Goal: Task Accomplishment & Management: Manage account settings

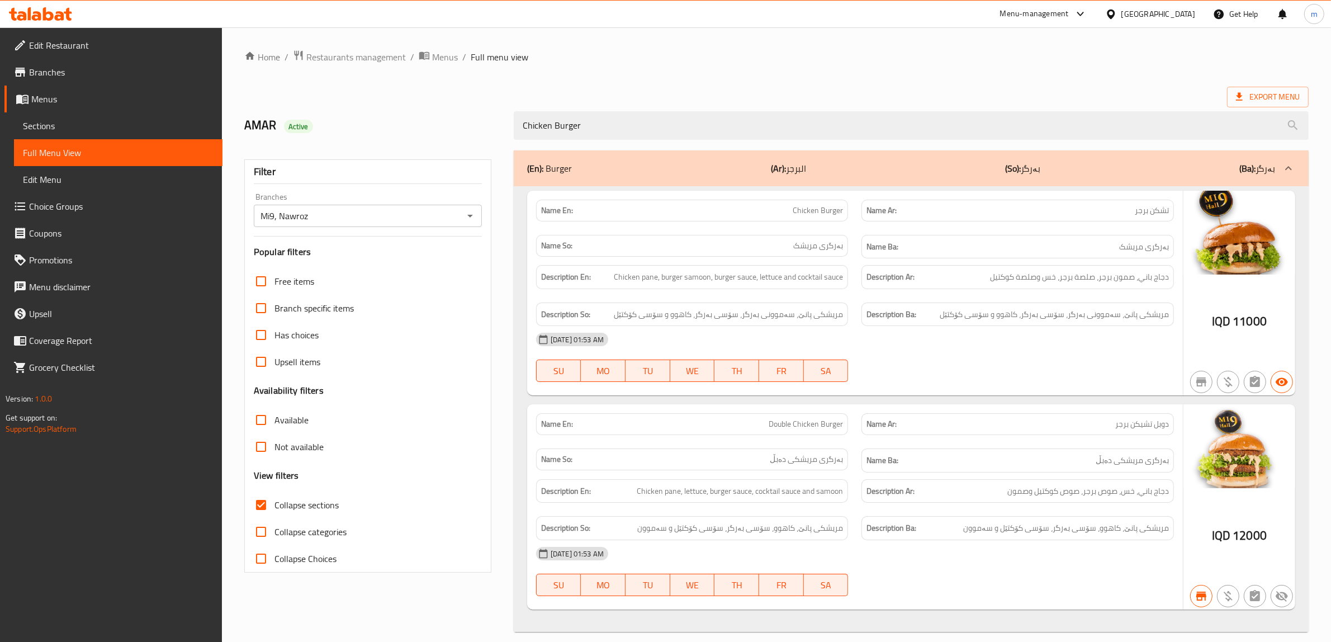
click at [119, 45] on span "Edit Restaurant" at bounding box center [121, 45] width 185 height 13
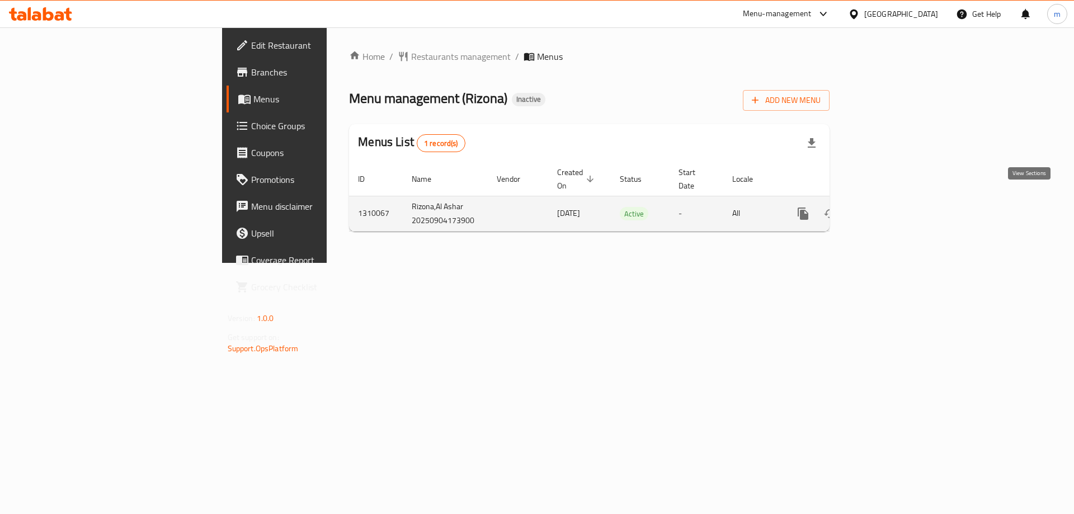
click at [890, 207] on icon "enhanced table" at bounding box center [883, 213] width 13 height 13
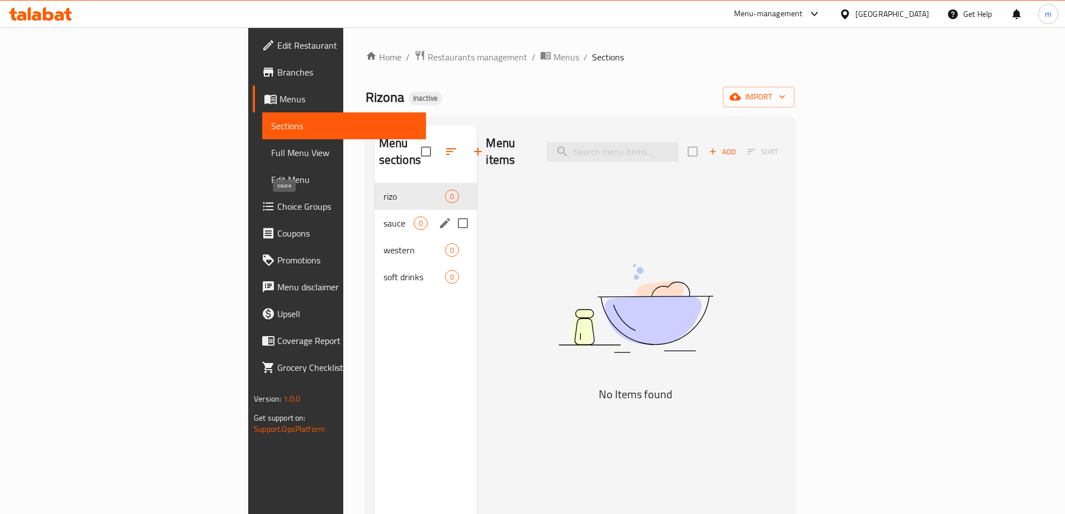
click at [384, 216] on span "sauce" at bounding box center [399, 222] width 31 height 13
click at [384, 243] on span "western" at bounding box center [399, 249] width 31 height 13
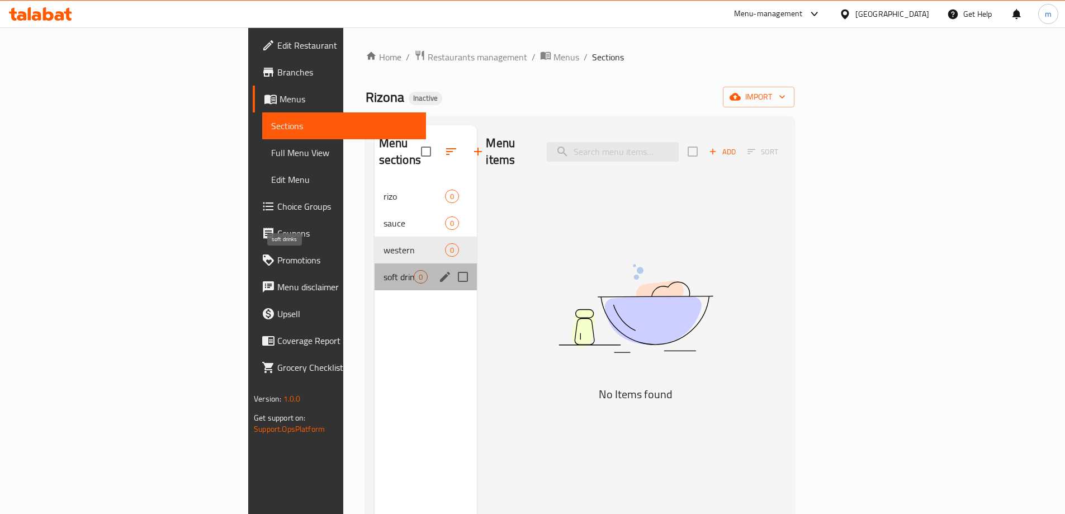
click at [384, 270] on span "soft drinks" at bounding box center [399, 276] width 31 height 13
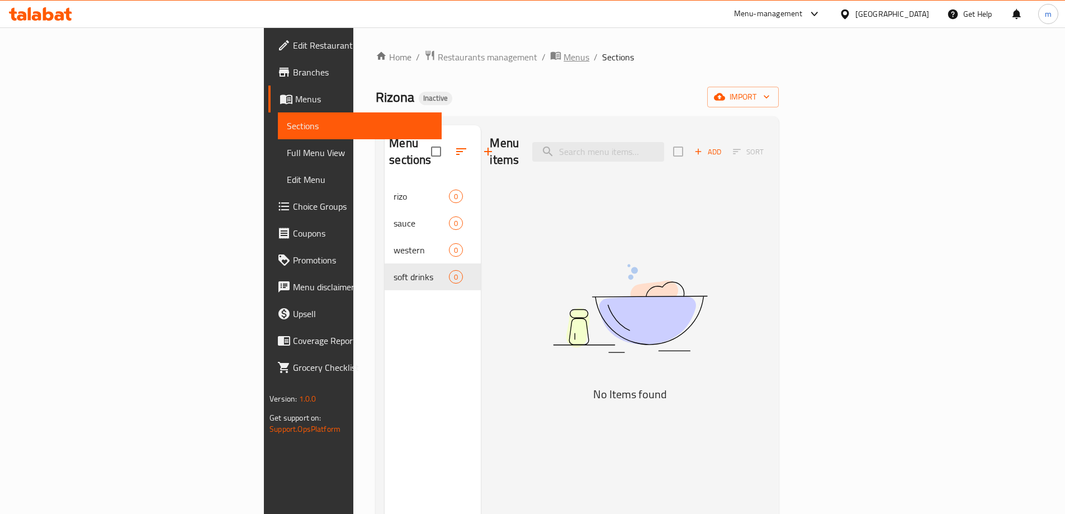
click at [564, 51] on span "Menus" at bounding box center [577, 56] width 26 height 13
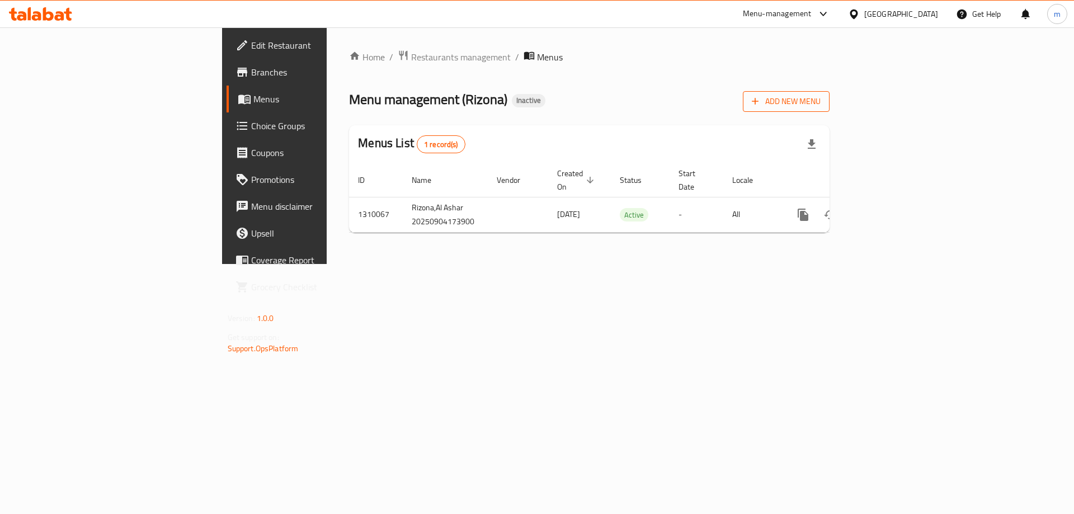
click at [829, 108] on button "Add New Menu" at bounding box center [786, 101] width 87 height 21
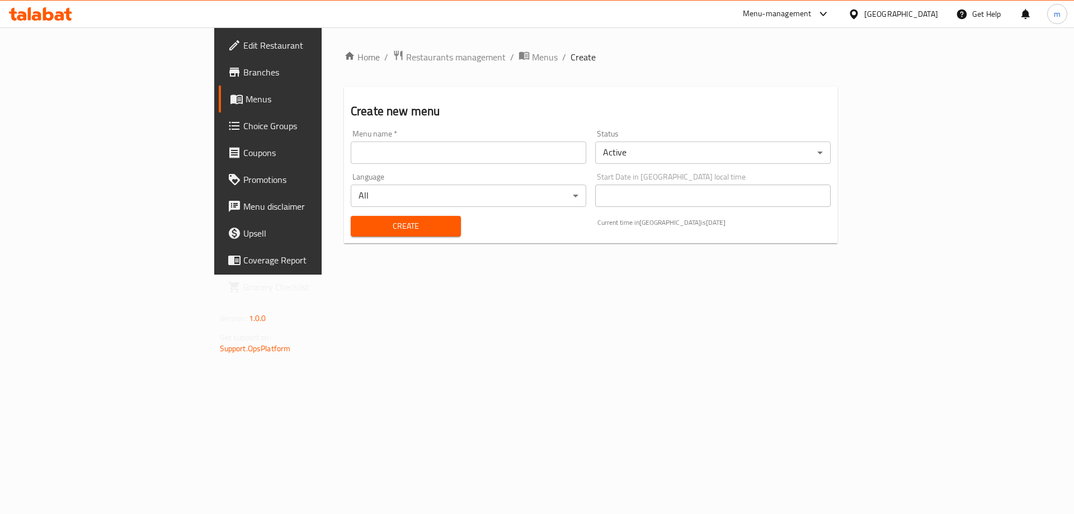
click at [539, 144] on input "text" at bounding box center [468, 152] width 235 height 22
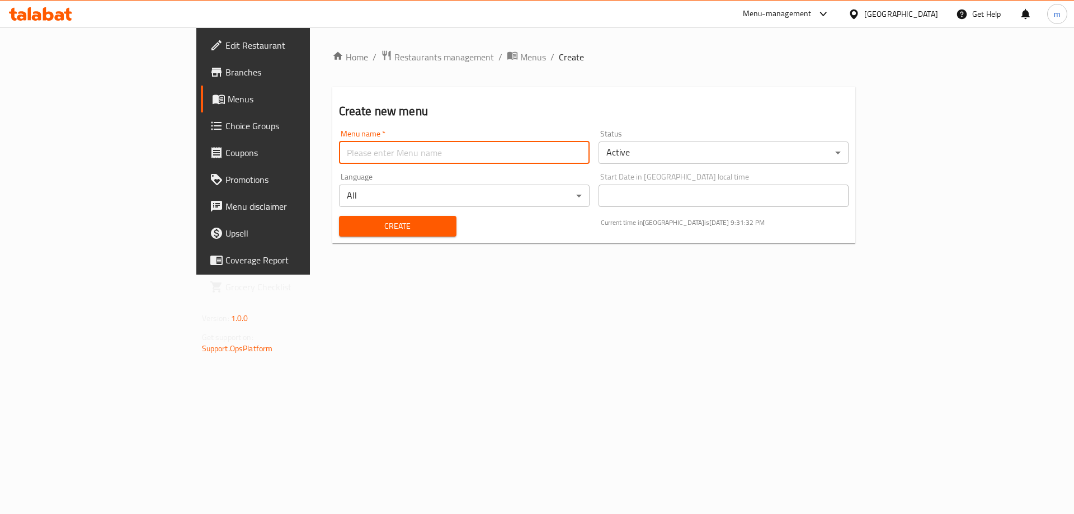
type input "Mohammed Alzangana"
click at [350, 221] on span "Create" at bounding box center [398, 226] width 100 height 14
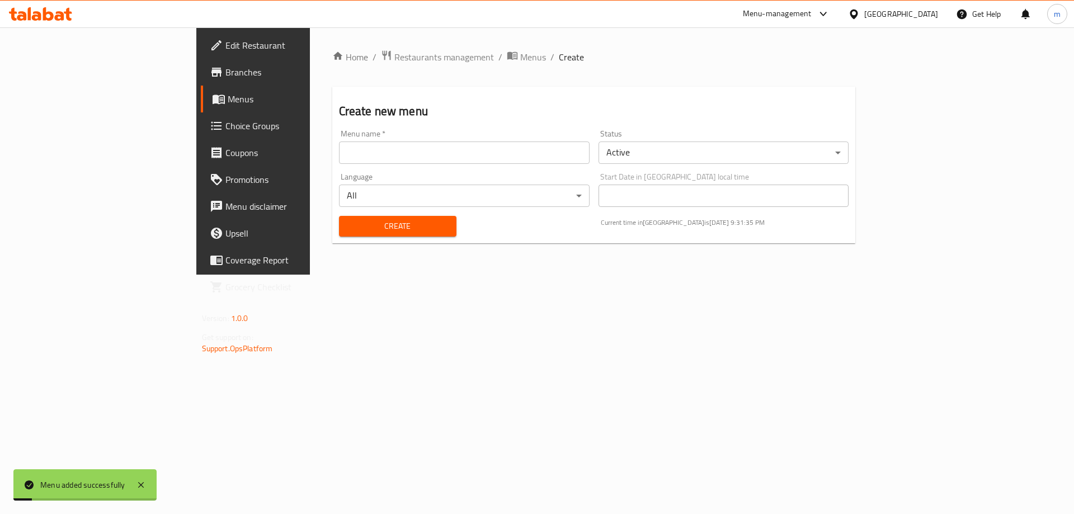
click at [228, 99] on span "Menus" at bounding box center [297, 98] width 139 height 13
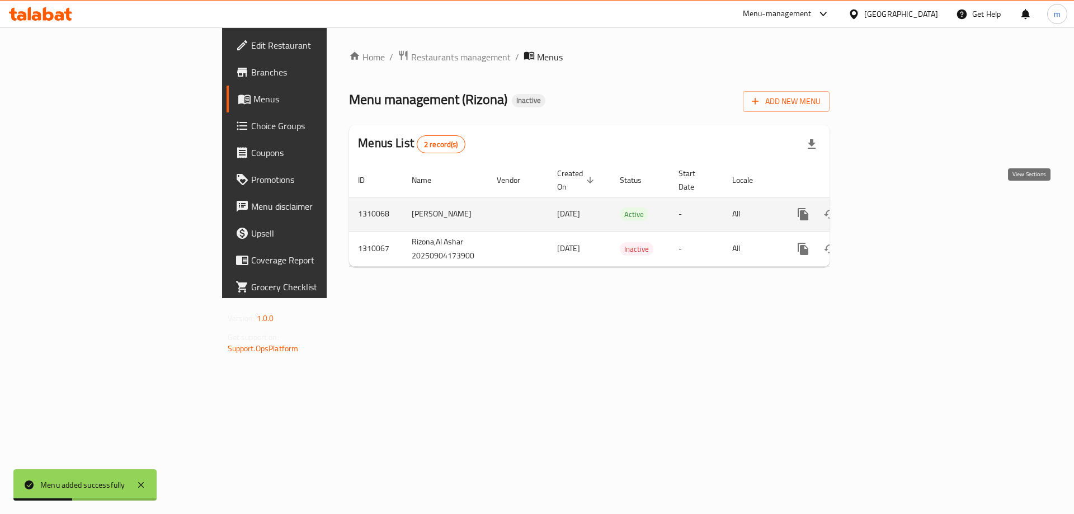
click at [890, 207] on icon "enhanced table" at bounding box center [883, 213] width 13 height 13
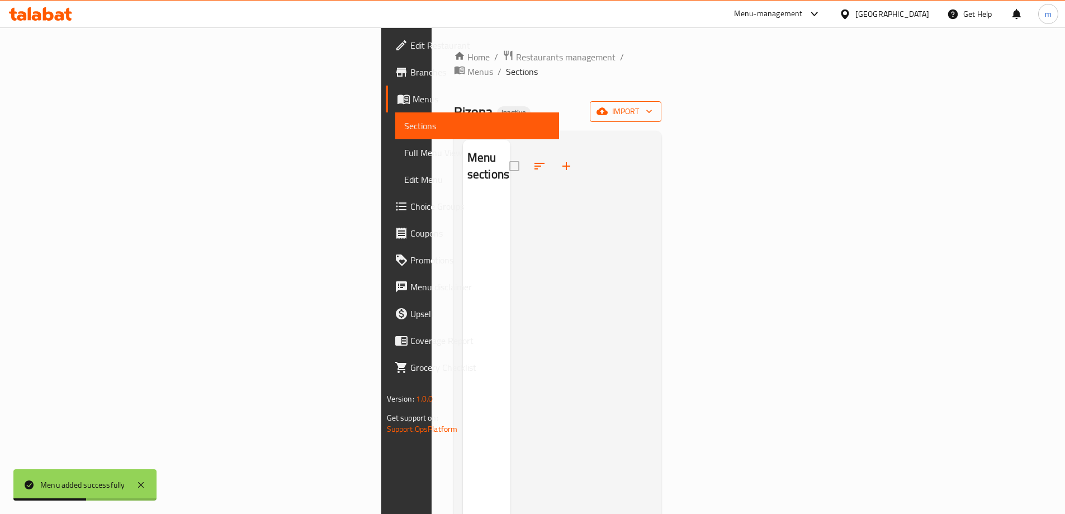
click at [662, 106] on button "import" at bounding box center [626, 111] width 72 height 21
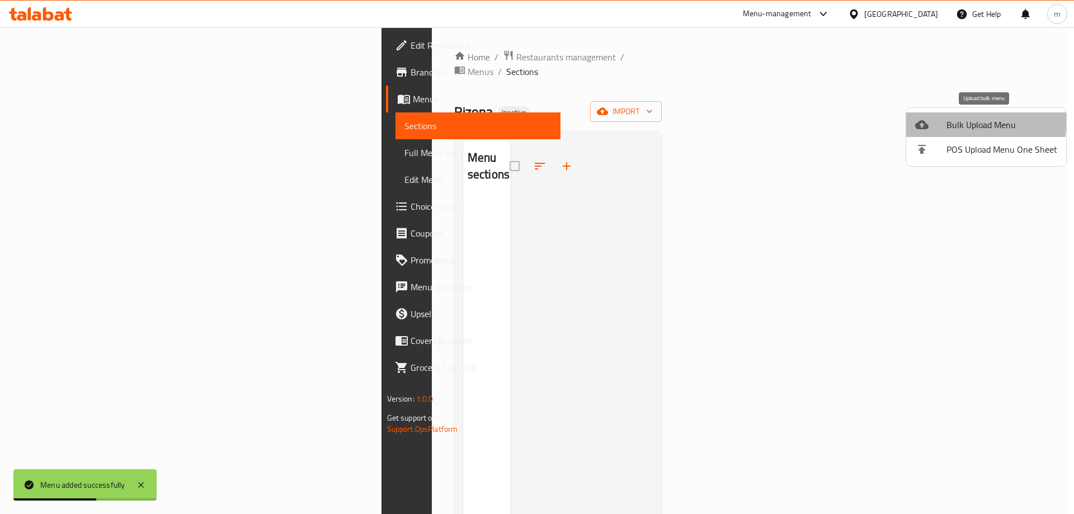
click at [956, 119] on span "Bulk Upload Menu" at bounding box center [1001, 124] width 111 height 13
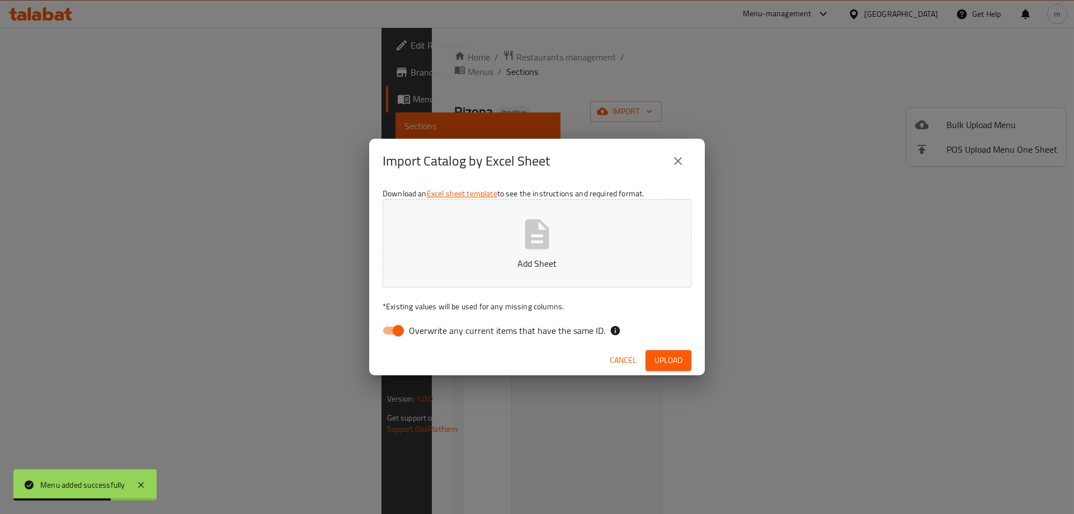
click at [396, 332] on input "Overwrite any current items that have the same ID." at bounding box center [398, 330] width 64 height 21
checkbox input "false"
click at [565, 238] on button "Add Sheet" at bounding box center [536, 243] width 309 height 88
click at [665, 358] on span "Upload" at bounding box center [668, 360] width 28 height 14
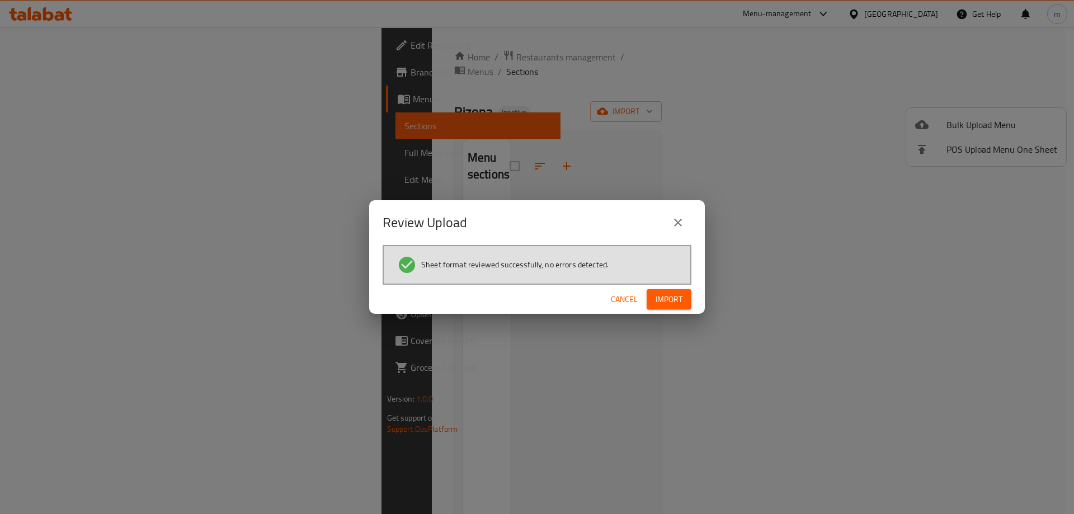
click at [676, 307] on button "Import" at bounding box center [668, 299] width 45 height 21
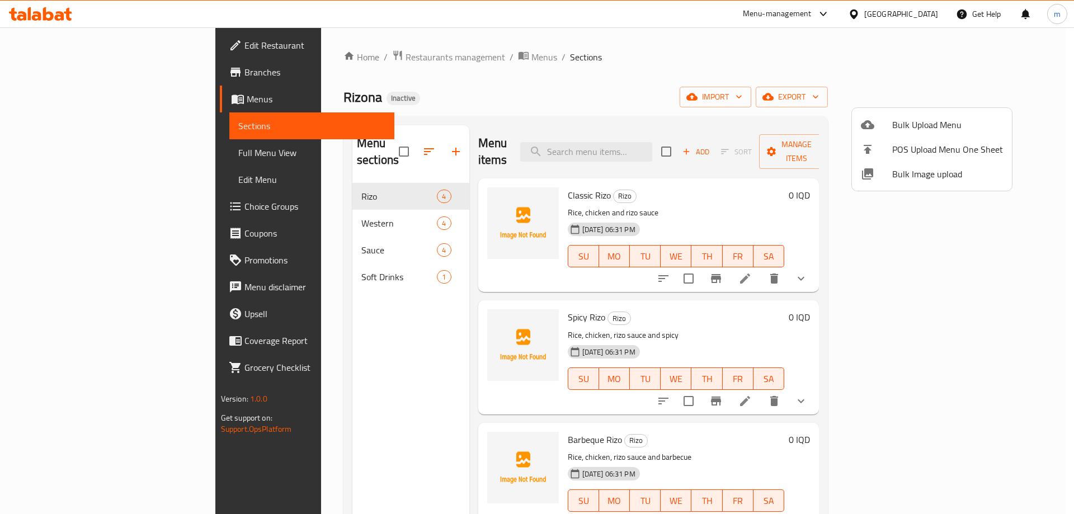
click at [95, 160] on div at bounding box center [537, 257] width 1074 height 514
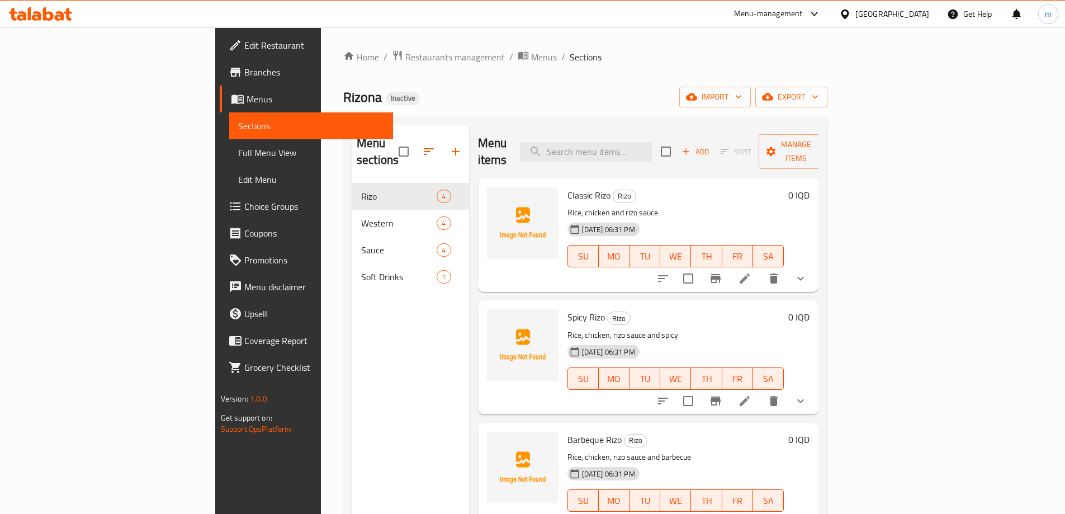
click at [238, 155] on span "Full Menu View" at bounding box center [311, 152] width 146 height 13
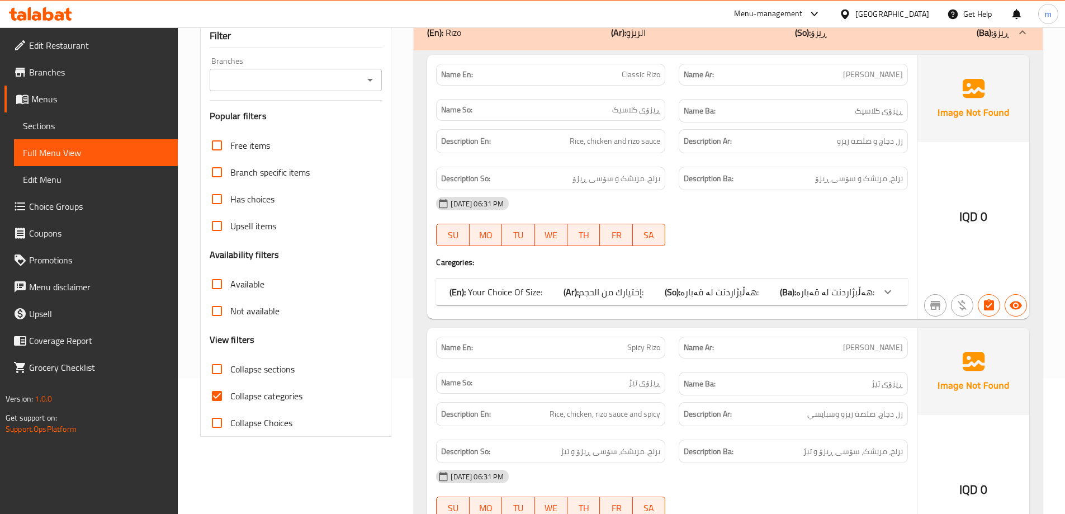
scroll to position [149, 0]
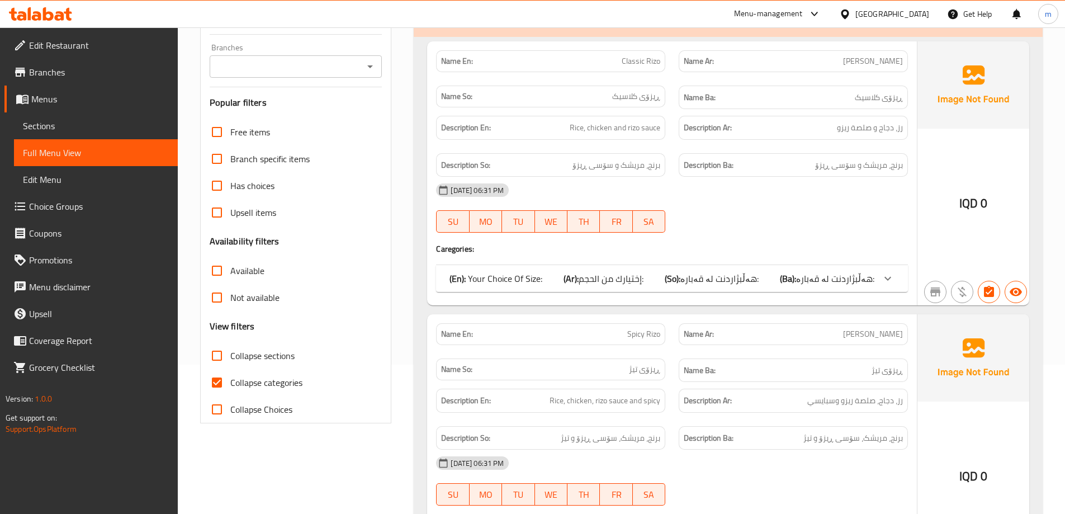
click at [216, 379] on input "Collapse categories" at bounding box center [217, 382] width 27 height 27
checkbox input "false"
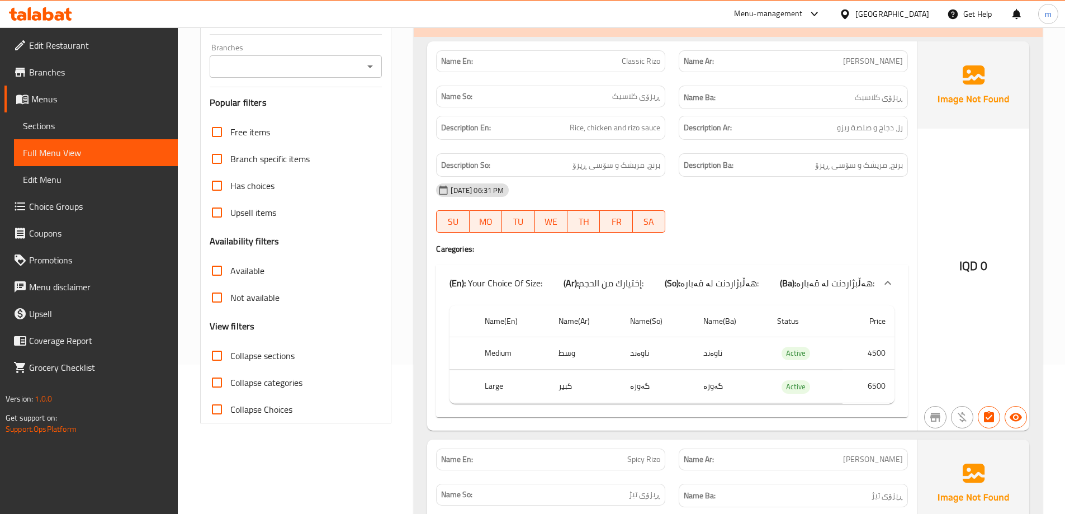
click at [216, 358] on input "Collapse sections" at bounding box center [217, 355] width 27 height 27
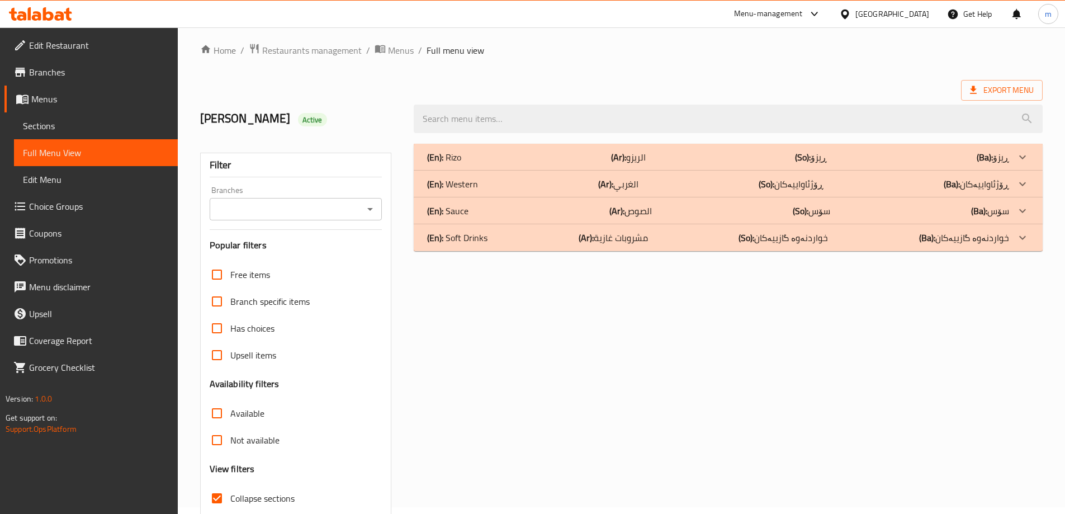
scroll to position [6, 0]
click at [215, 499] on input "Collapse sections" at bounding box center [217, 498] width 27 height 27
checkbox input "false"
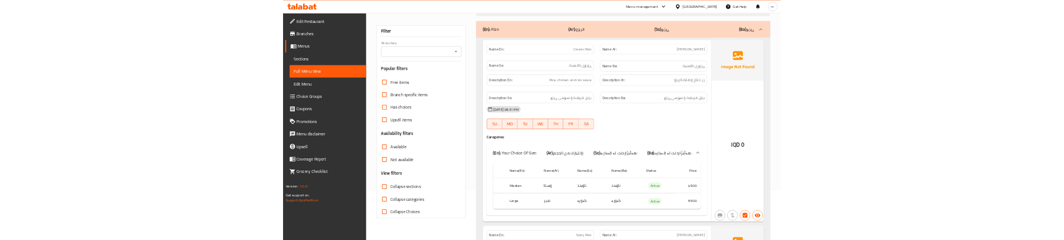
scroll to position [118, 0]
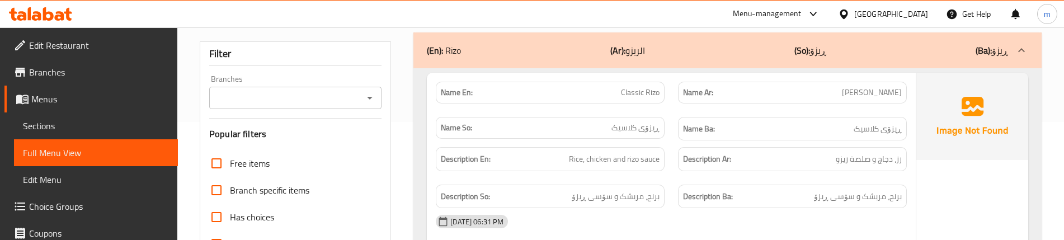
click at [682, 113] on div "Name Ba: ڕیزۆی کلاسیک" at bounding box center [792, 128] width 242 height 37
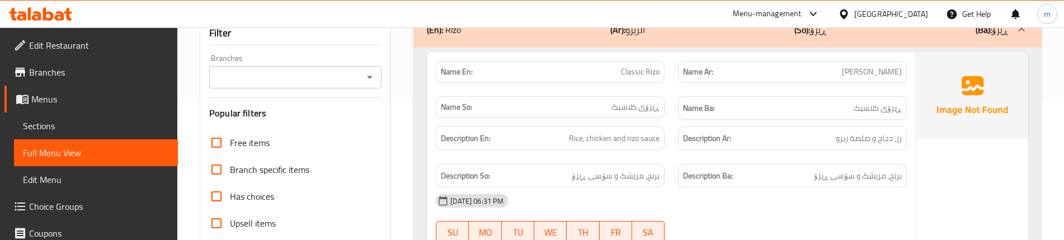
scroll to position [155, 0]
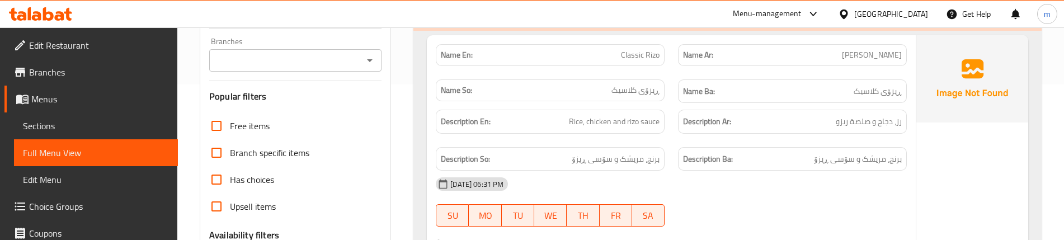
click at [672, 137] on div "Description Ar: رز، دجاج و صلصة ريزو" at bounding box center [792, 121] width 242 height 37
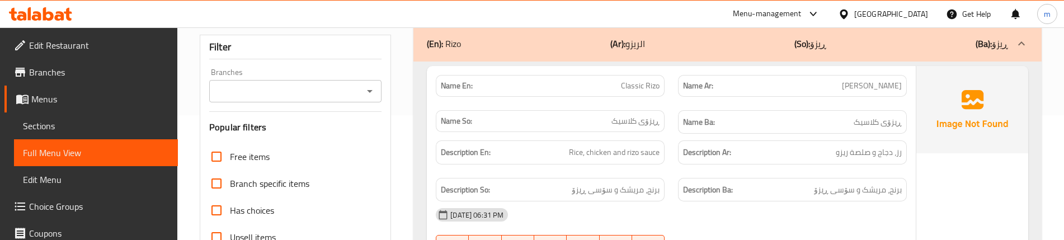
scroll to position [6, 0]
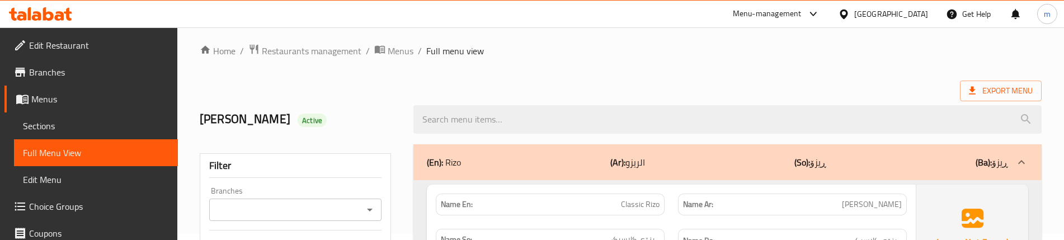
click at [371, 210] on icon "Open" at bounding box center [369, 209] width 13 height 13
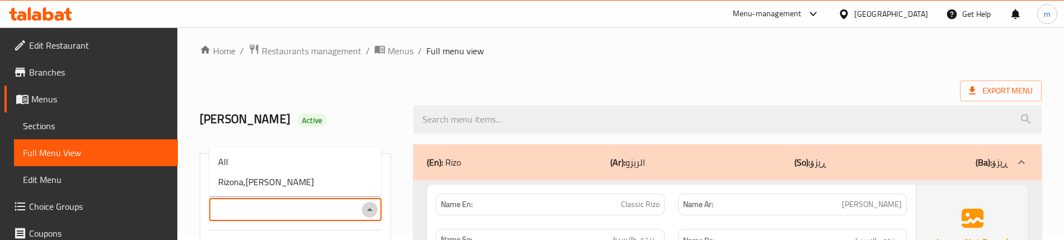
click at [371, 206] on icon "Close" at bounding box center [369, 209] width 13 height 13
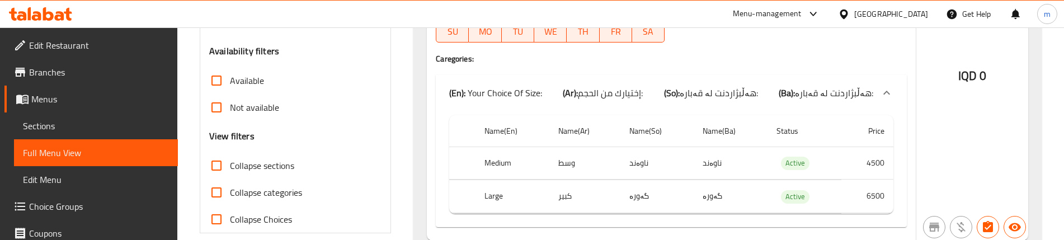
scroll to position [342, 0]
click at [891, 151] on td "4500" at bounding box center [867, 160] width 52 height 33
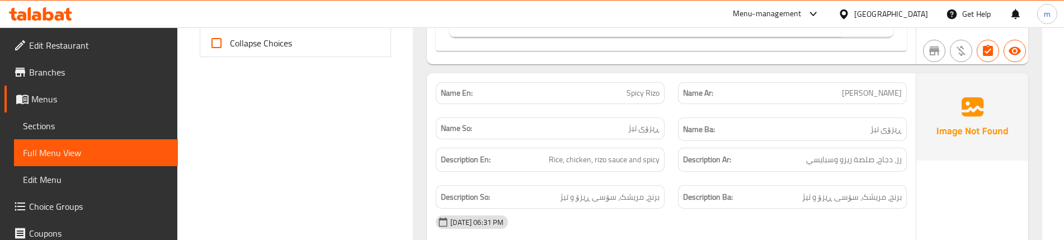
scroll to position [528, 0]
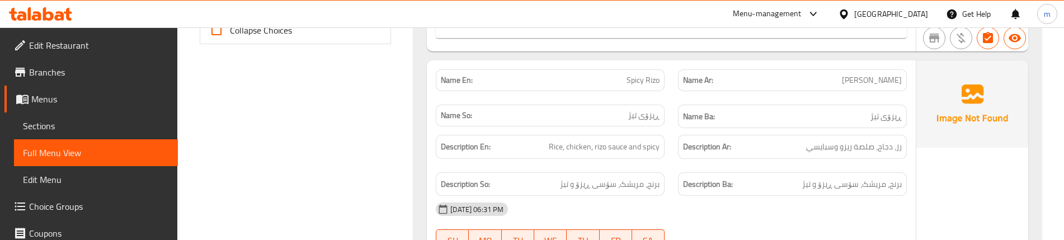
click at [687, 128] on div "Description Ar: رز، دجاج، صلصة ريزو وسبايسي" at bounding box center [792, 146] width 242 height 37
click at [900, 160] on div "Description Ar: رز، دجاج، صلصة ريزو وسبايسي" at bounding box center [792, 146] width 242 height 37
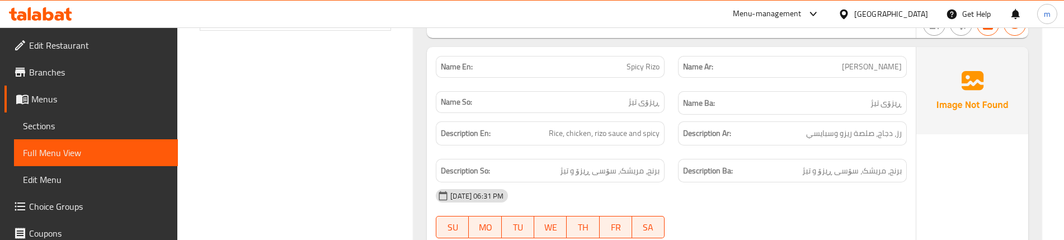
scroll to position [565, 0]
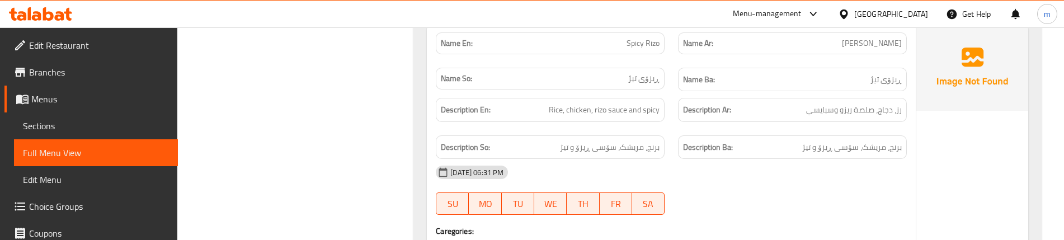
click at [639, 150] on span "برنج، مریشک، سۆسی ڕیزۆ و تیژ" at bounding box center [610, 147] width 100 height 14
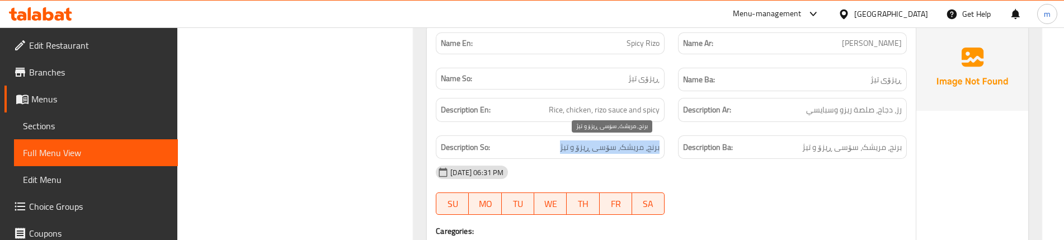
click at [639, 150] on span "برنج، مریشک، سۆسی ڕیزۆ و تیژ" at bounding box center [610, 147] width 100 height 14
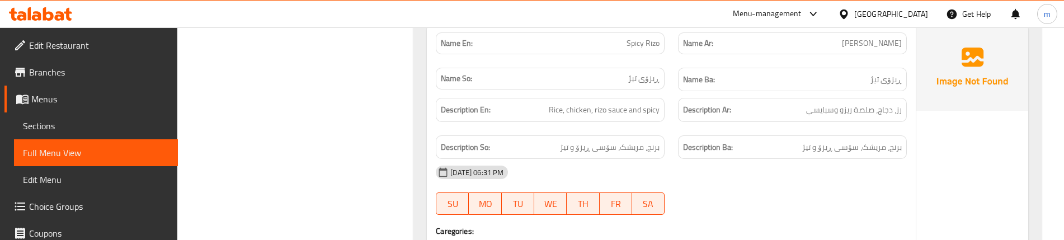
click at [684, 125] on div "Description Ar: رز، دجاج، صلصة ريزو وسبايسي" at bounding box center [792, 109] width 242 height 37
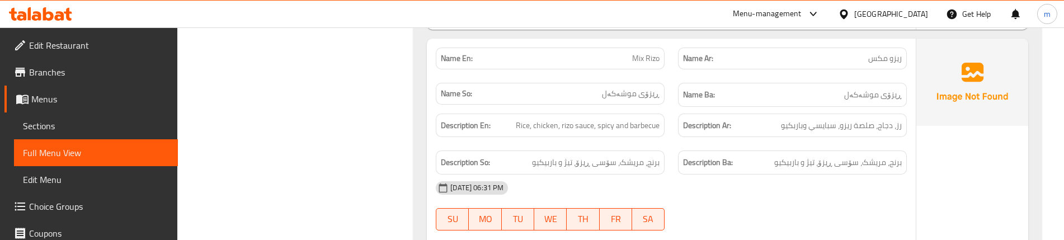
scroll to position [1348, 0]
click at [669, 79] on div "Name So: ڕیزۆی موشەکەل" at bounding box center [550, 92] width 242 height 37
click at [674, 144] on div "Description Ba: برنج، مریشک، سۆسی ڕیزۆ، تیژ و باربیکیو" at bounding box center [792, 159] width 242 height 37
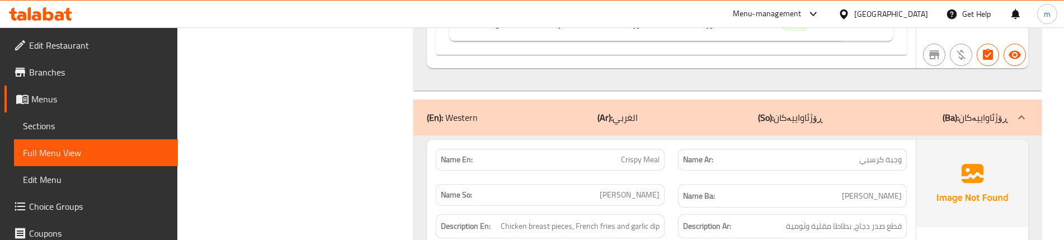
scroll to position [1759, 0]
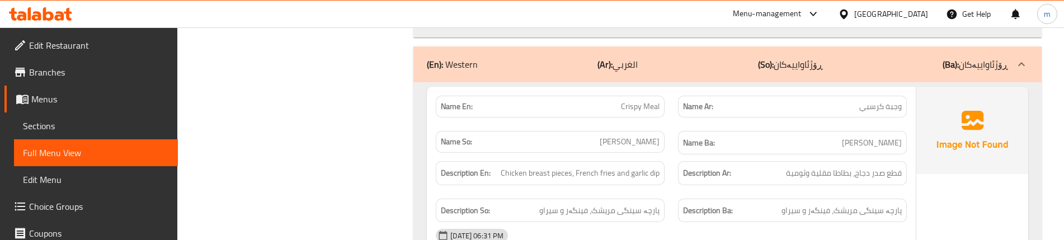
click at [667, 117] on div "Name En: Crispy Meal" at bounding box center [550, 106] width 242 height 35
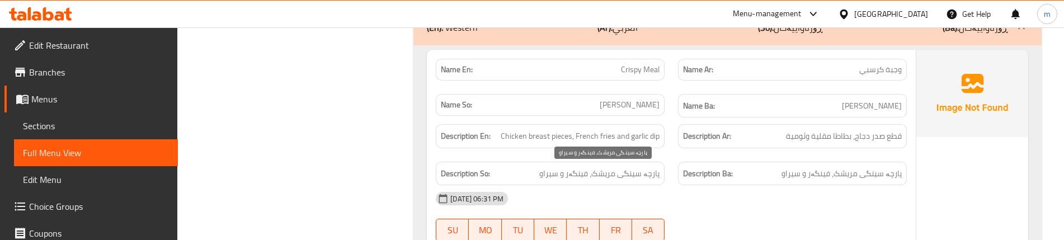
click at [631, 178] on span "پارچە سینگی مریشک، فینگەر و سیراو" at bounding box center [599, 174] width 120 height 14
click at [673, 152] on div "Description Ar: قطع صدر دجاج، بطاطا مقلية وثومية" at bounding box center [792, 135] width 242 height 37
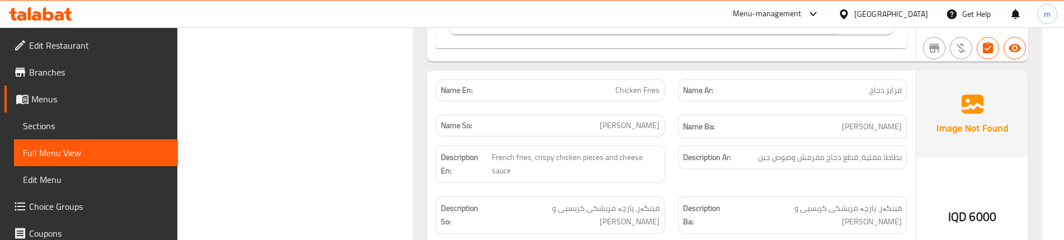
scroll to position [2243, 0]
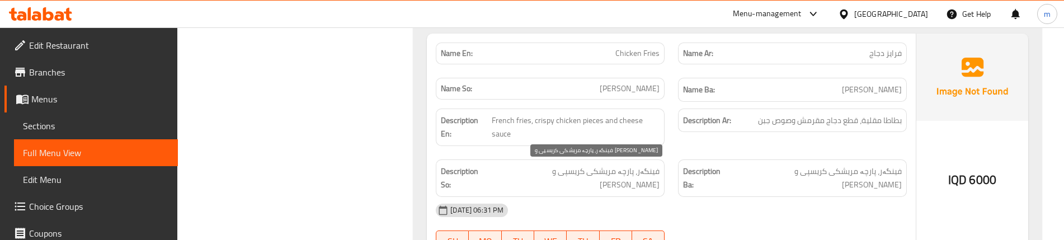
click at [564, 170] on span "فینگەر، پارچە مریشکی کریسپی و سۆسی پەنیر" at bounding box center [576, 177] width 168 height 27
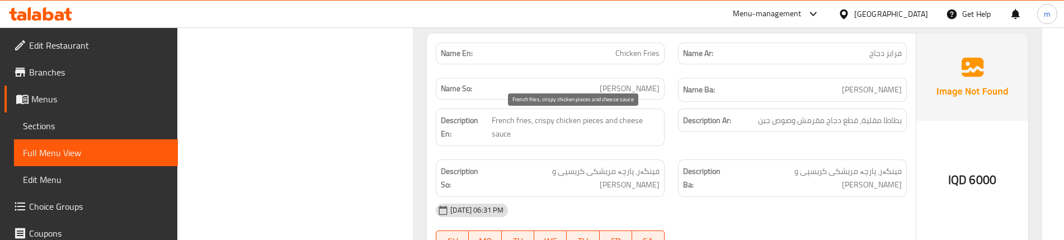
click at [531, 126] on span "French fries, crispy chicken pieces and cheese sauce" at bounding box center [576, 127] width 168 height 27
click at [673, 136] on div "Description Ar: بطاطا مقلية، قطع دجاج مقرمش وصوص جبن" at bounding box center [792, 127] width 242 height 51
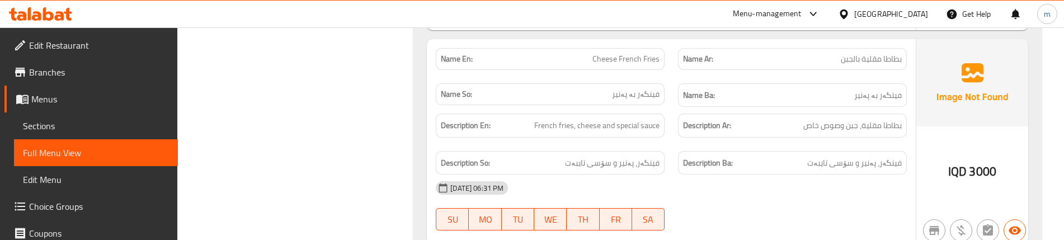
scroll to position [2467, 0]
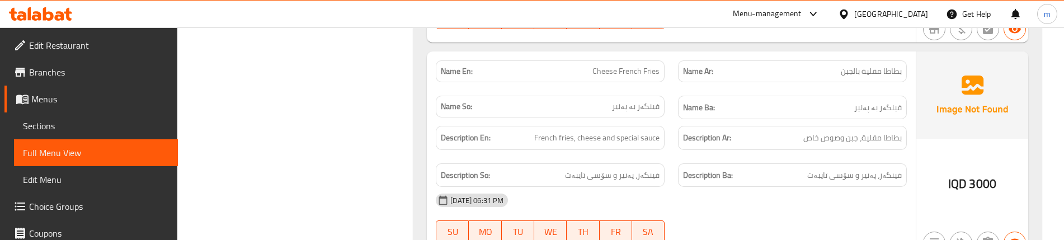
click at [669, 89] on div "Name So: فینگەر بە پەنیر" at bounding box center [550, 107] width 242 height 37
click at [678, 135] on div "Description Ar: بطاطا مقلية، جبن وصوص خاص" at bounding box center [792, 137] width 242 height 37
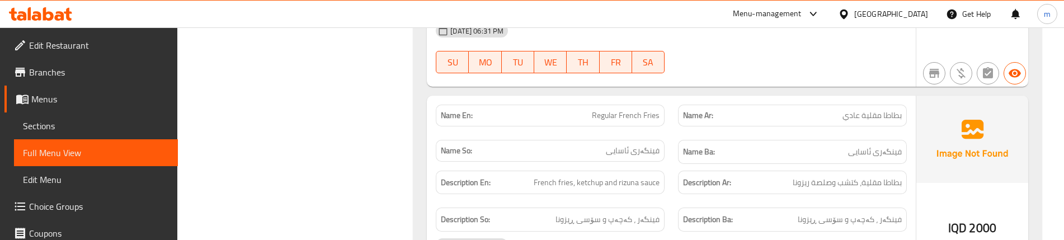
scroll to position [2653, 0]
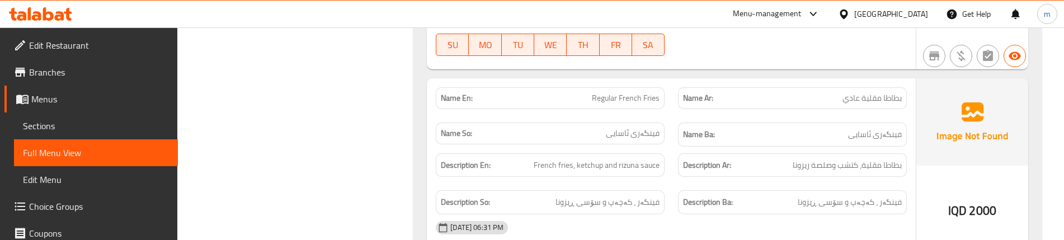
click at [670, 99] on div "Name En: Regular French Fries" at bounding box center [550, 98] width 242 height 35
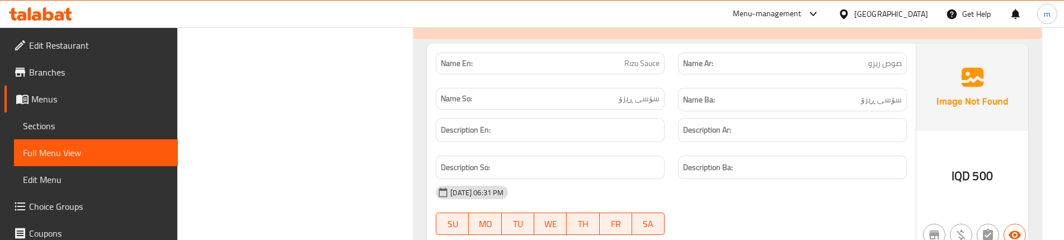
scroll to position [2951, 0]
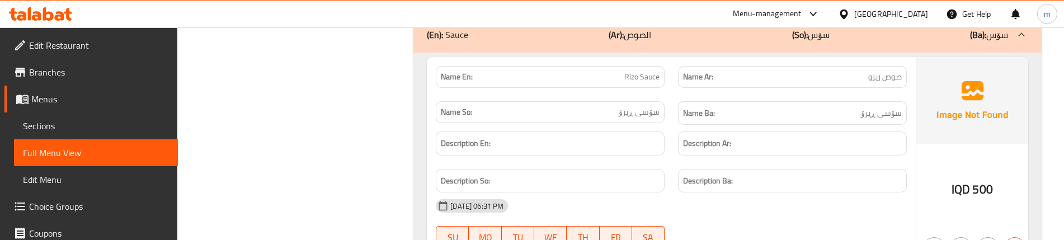
click at [685, 174] on strong "Description Ba:" at bounding box center [708, 181] width 50 height 14
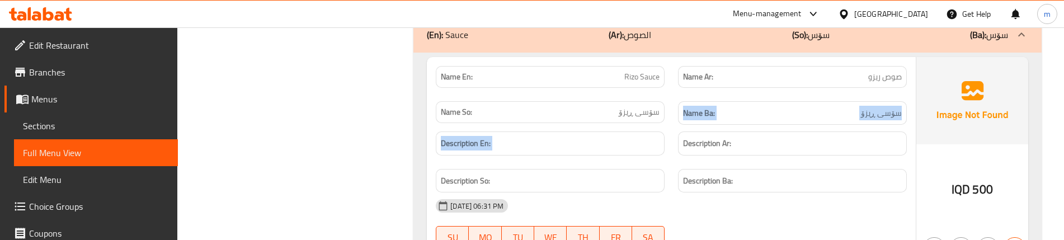
click at [673, 110] on div "Name En: Rizo Sauce Name Ar: صوص ريزو Name So: سۆسی ڕیزۆ Name Ba: سۆسی ڕیزۆ Des…" at bounding box center [671, 159] width 489 height 205
click at [673, 110] on div "Name Ba: سۆسی ڕیزۆ" at bounding box center [792, 113] width 242 height 37
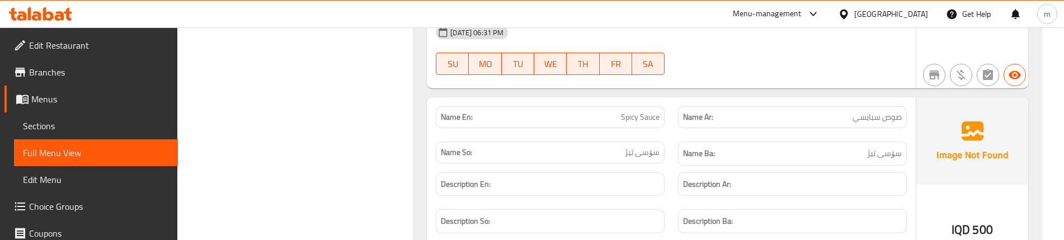
scroll to position [3138, 0]
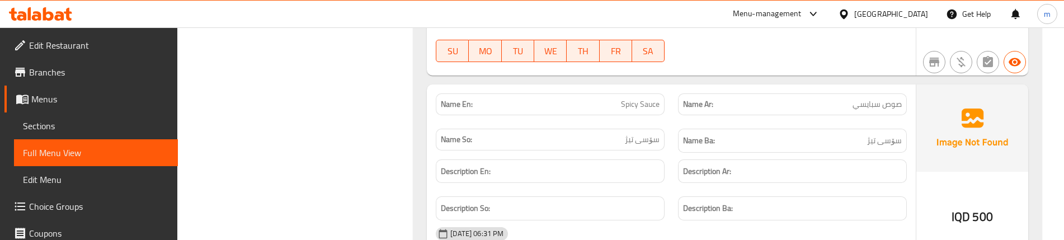
click at [669, 190] on div "Description So:" at bounding box center [550, 208] width 242 height 37
click at [669, 165] on div "Description En:" at bounding box center [550, 171] width 242 height 37
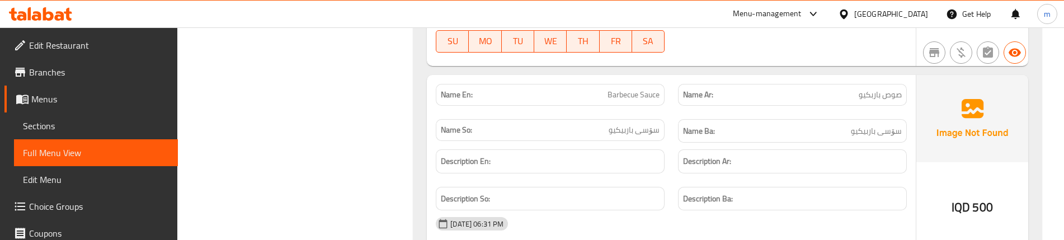
click at [676, 89] on div "Name Ar: صوص باربكيو" at bounding box center [792, 94] width 242 height 35
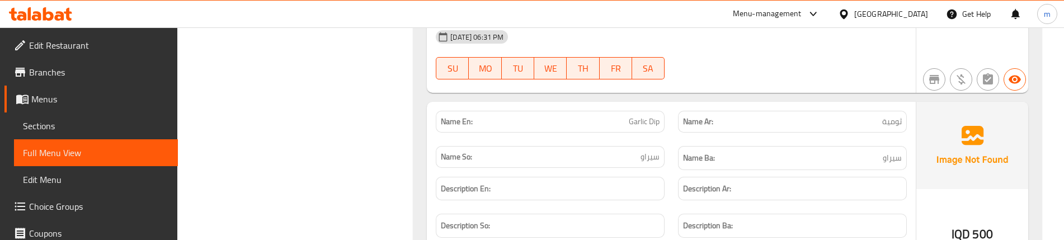
scroll to position [3585, 0]
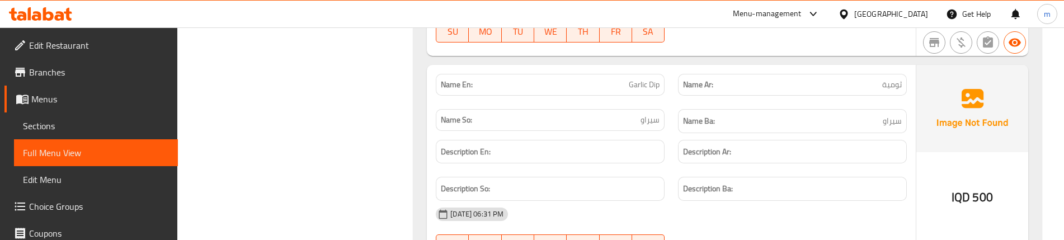
click at [668, 102] on div "Name So: سیراو" at bounding box center [550, 120] width 242 height 37
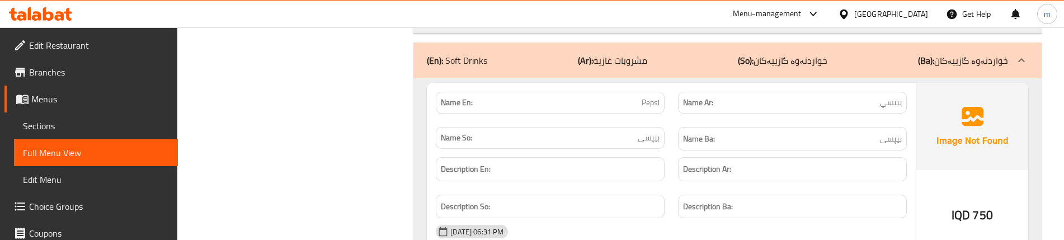
scroll to position [3846, 0]
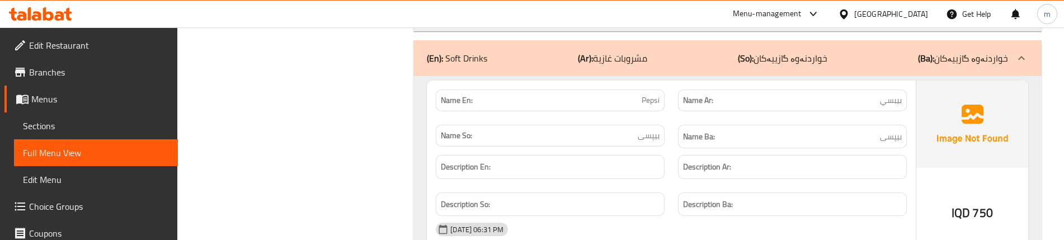
click at [662, 125] on div "Name So: بیپسی" at bounding box center [550, 136] width 229 height 22
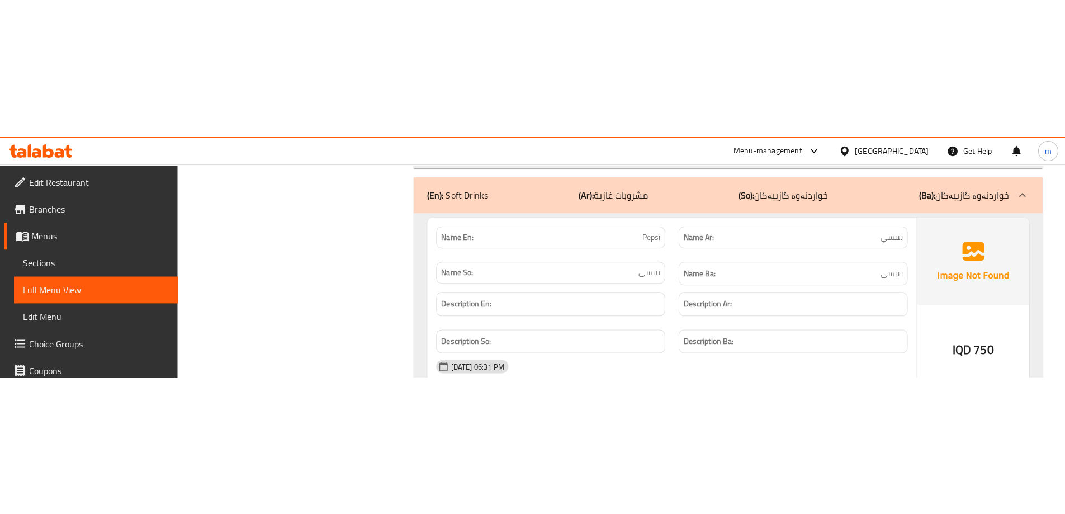
scroll to position [3649, 0]
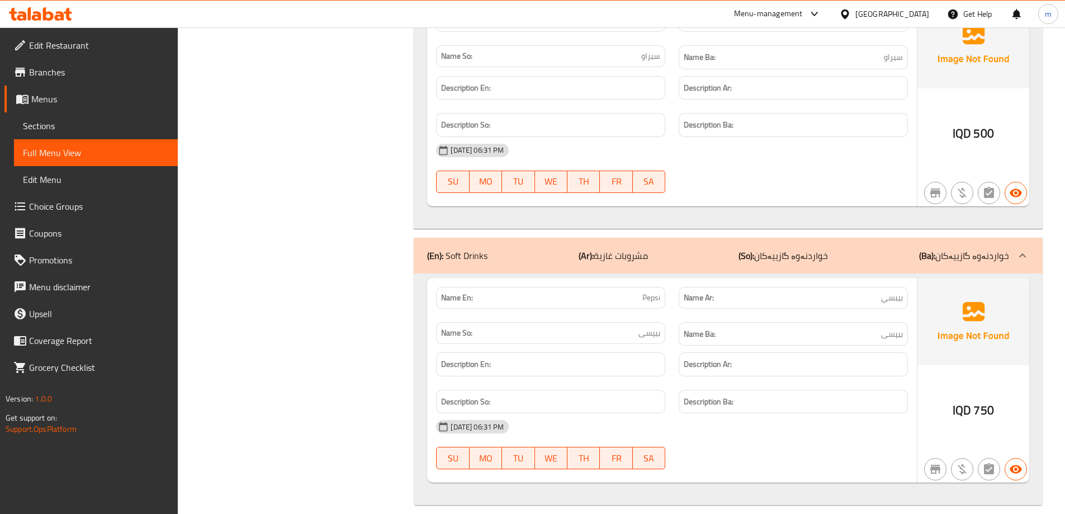
click at [52, 125] on span "Sections" at bounding box center [96, 125] width 146 height 13
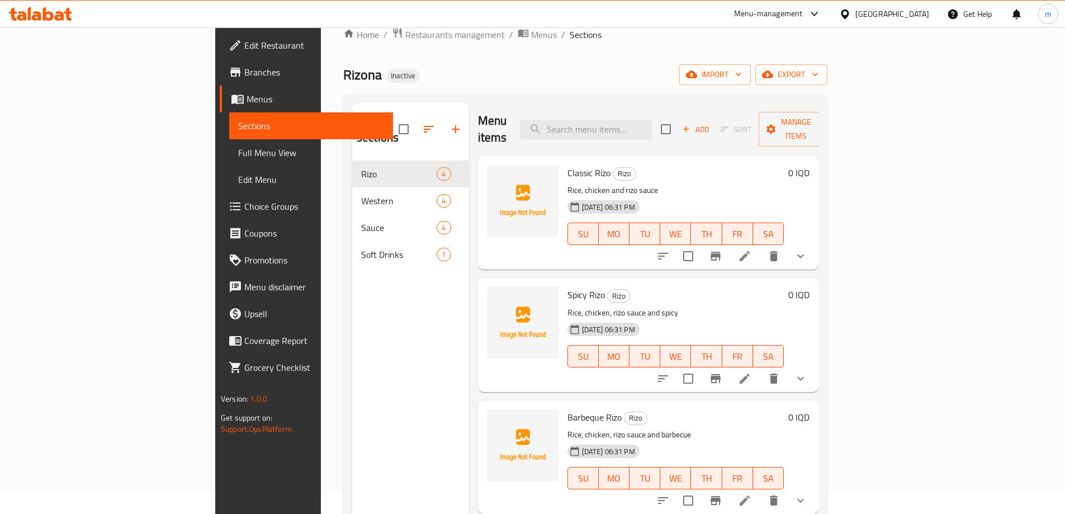
scroll to position [7, 0]
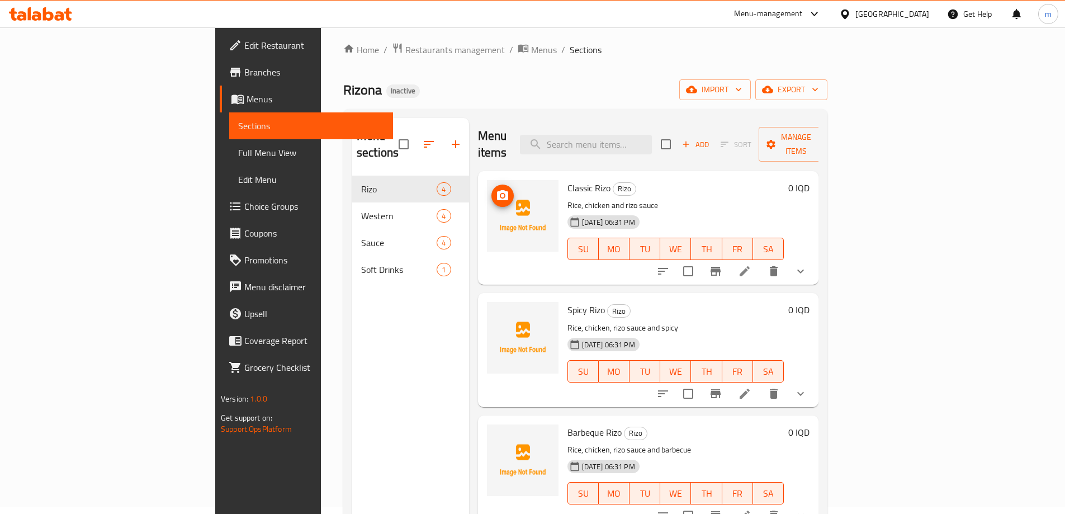
click at [496, 189] on icon "upload picture" at bounding box center [502, 195] width 13 height 13
click at [497, 190] on icon "upload picture" at bounding box center [502, 195] width 11 height 10
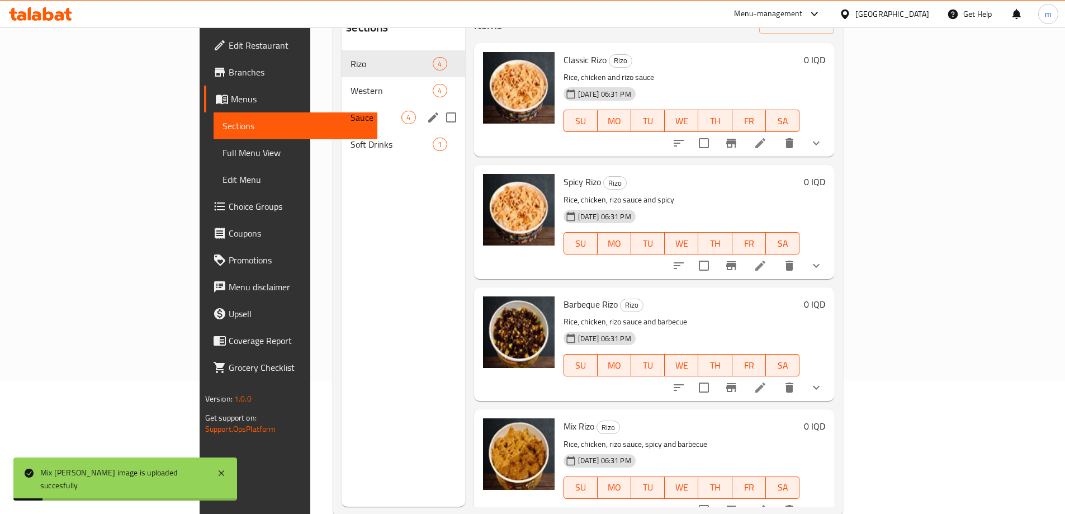
scroll to position [119, 0]
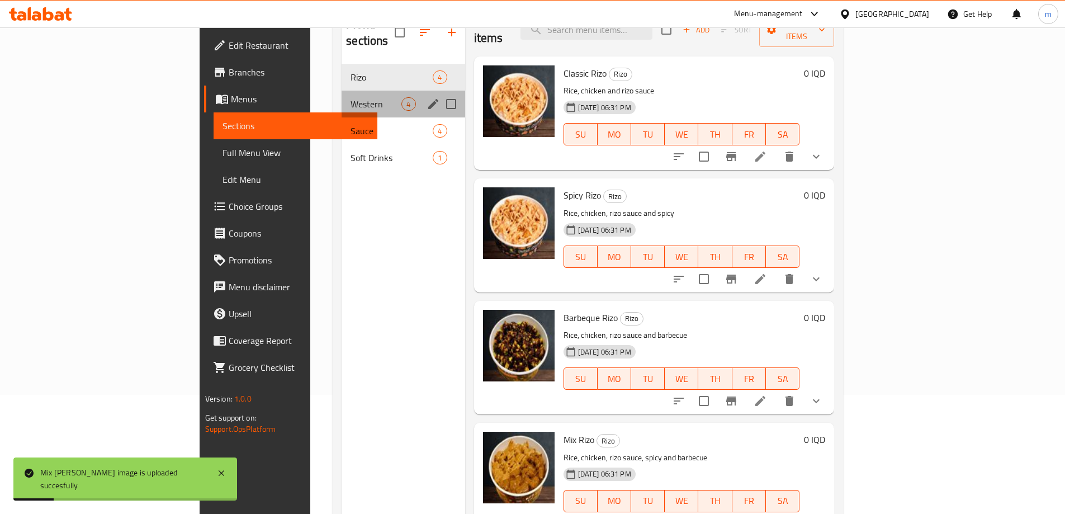
click at [351, 97] on span "Western" at bounding box center [376, 103] width 51 height 13
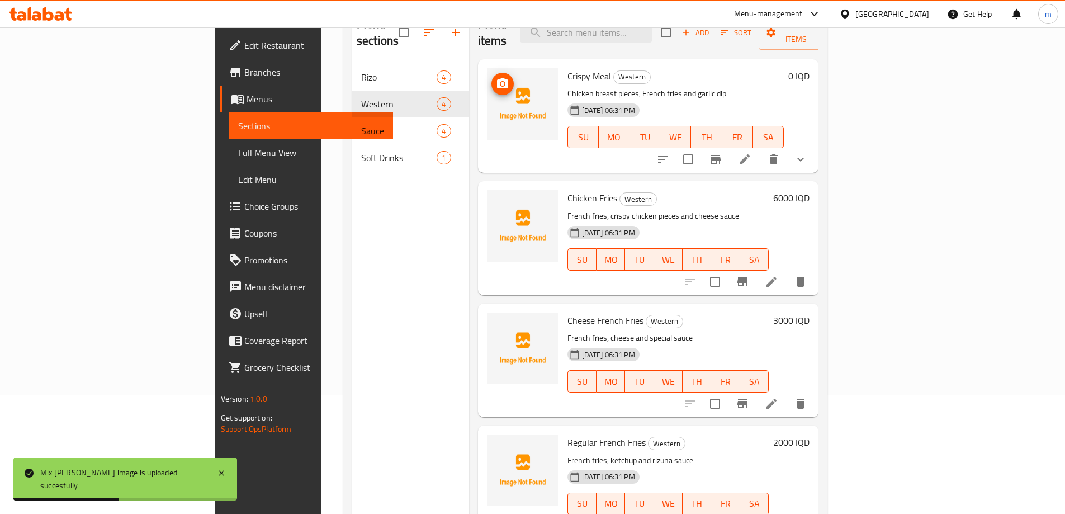
click at [487, 68] on img at bounding box center [523, 104] width 72 height 72
click at [500, 82] on circle "upload picture" at bounding box center [501, 83] width 3 height 3
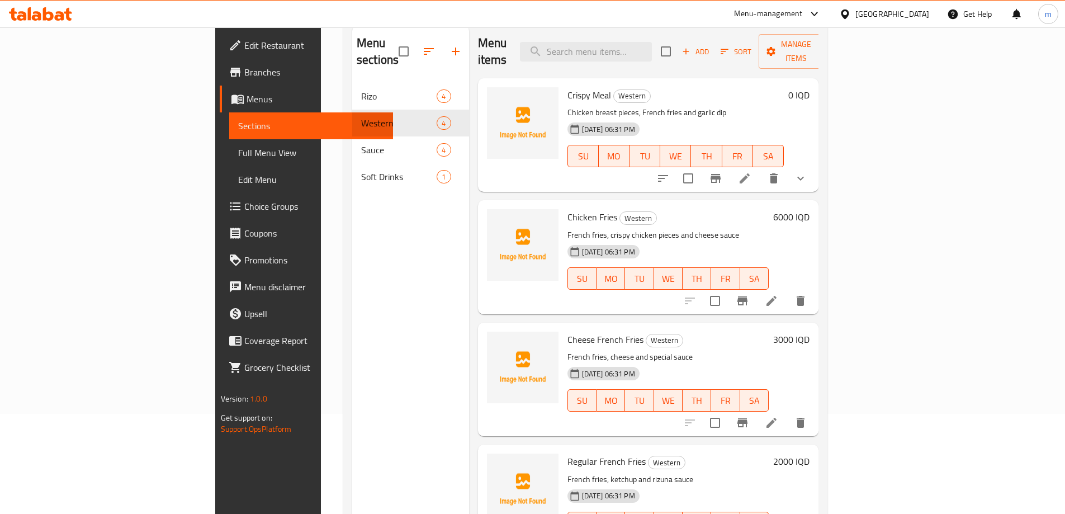
scroll to position [82, 0]
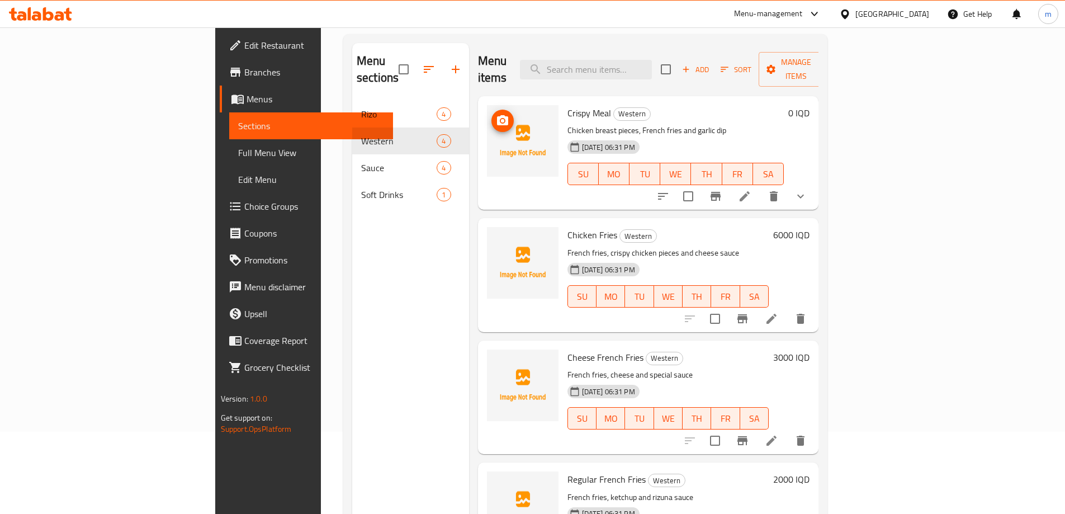
click at [497, 115] on icon "upload picture" at bounding box center [502, 120] width 11 height 10
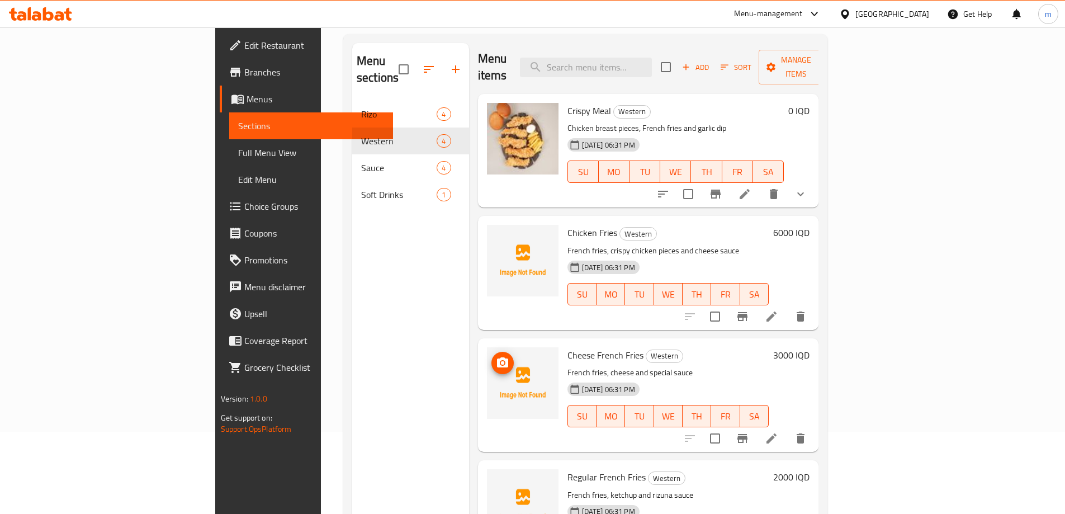
scroll to position [3, 0]
click at [497, 357] on icon "upload picture" at bounding box center [502, 362] width 11 height 10
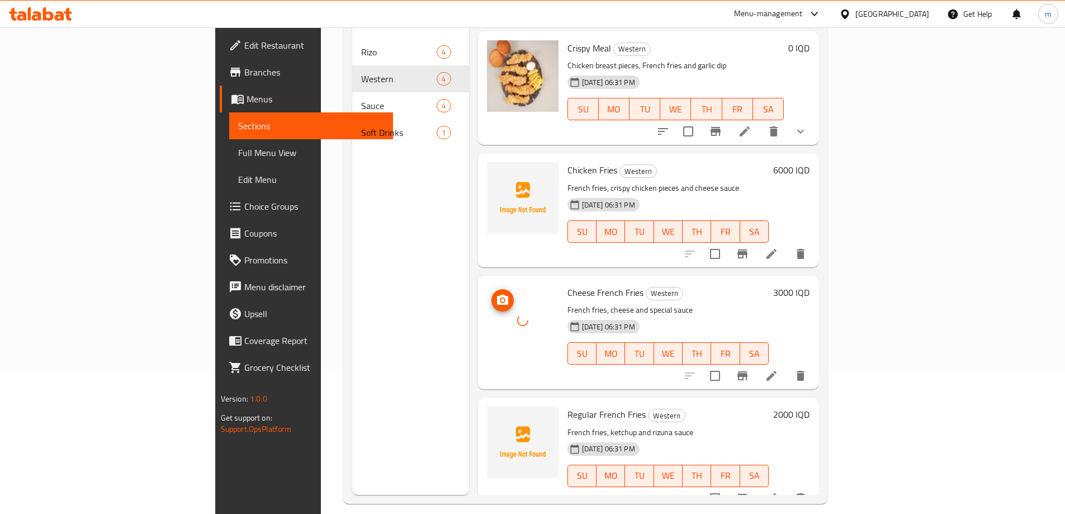
scroll to position [157, 0]
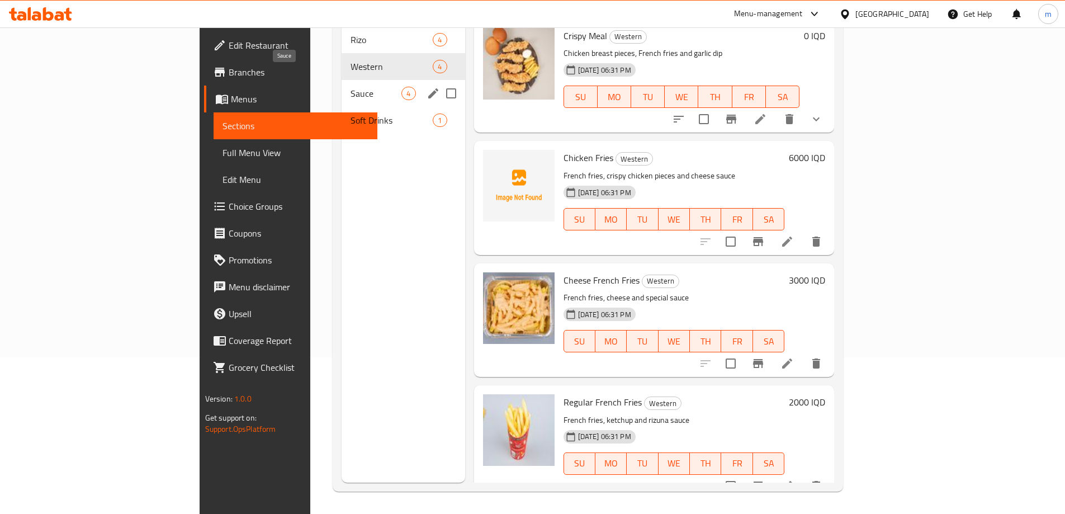
click at [351, 87] on span "Sauce" at bounding box center [376, 93] width 51 height 13
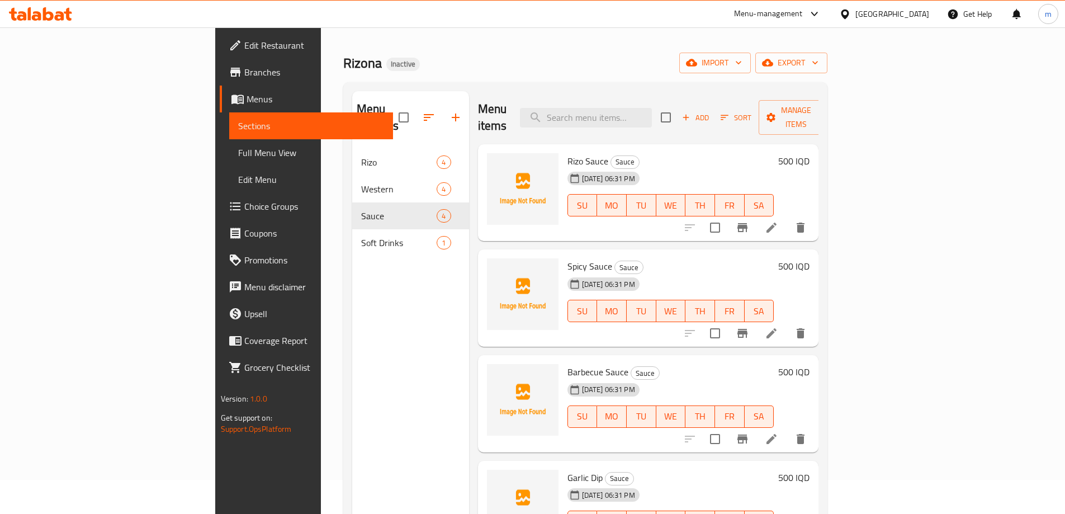
scroll to position [7, 0]
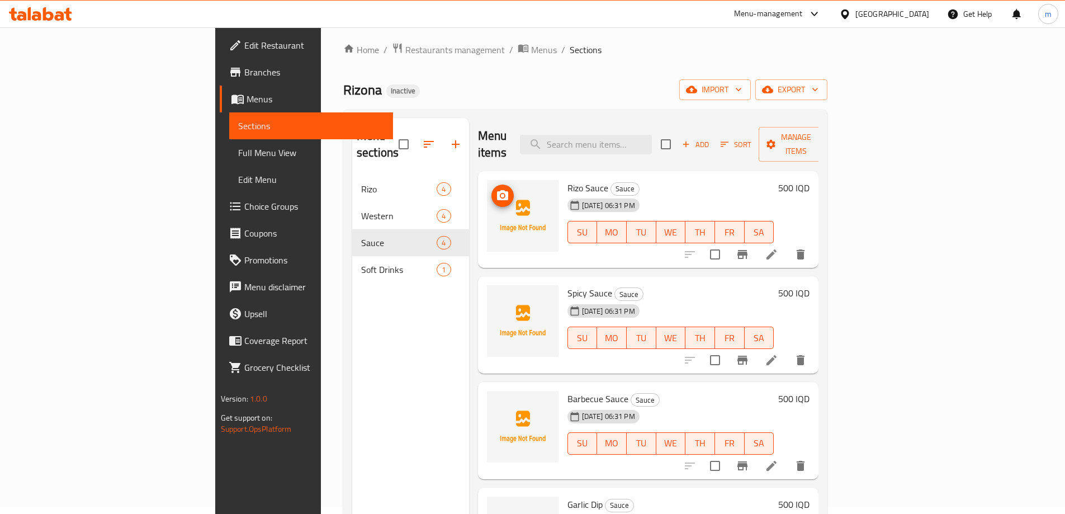
click at [496, 189] on icon "upload picture" at bounding box center [502, 195] width 13 height 13
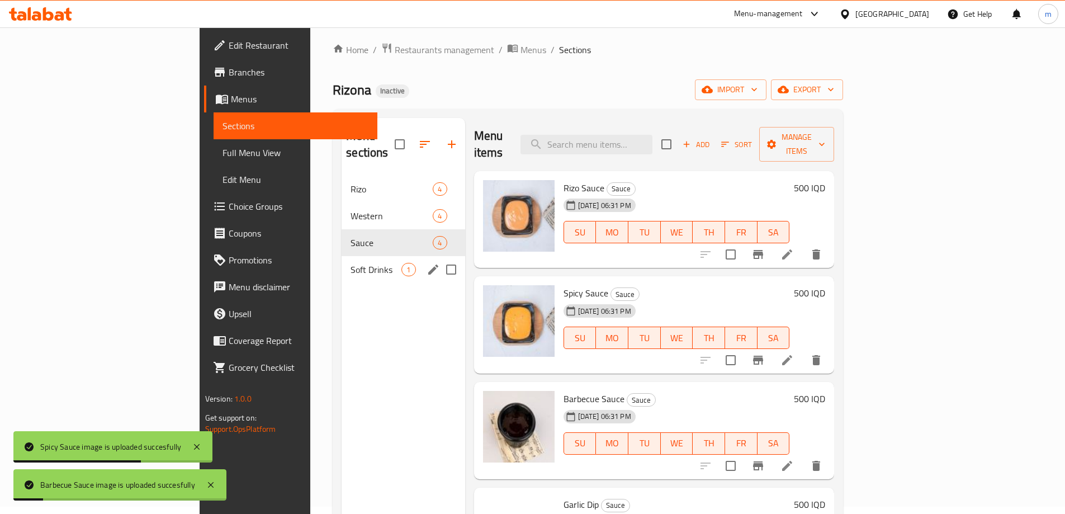
click at [351, 263] on span "Soft Drinks" at bounding box center [376, 269] width 51 height 13
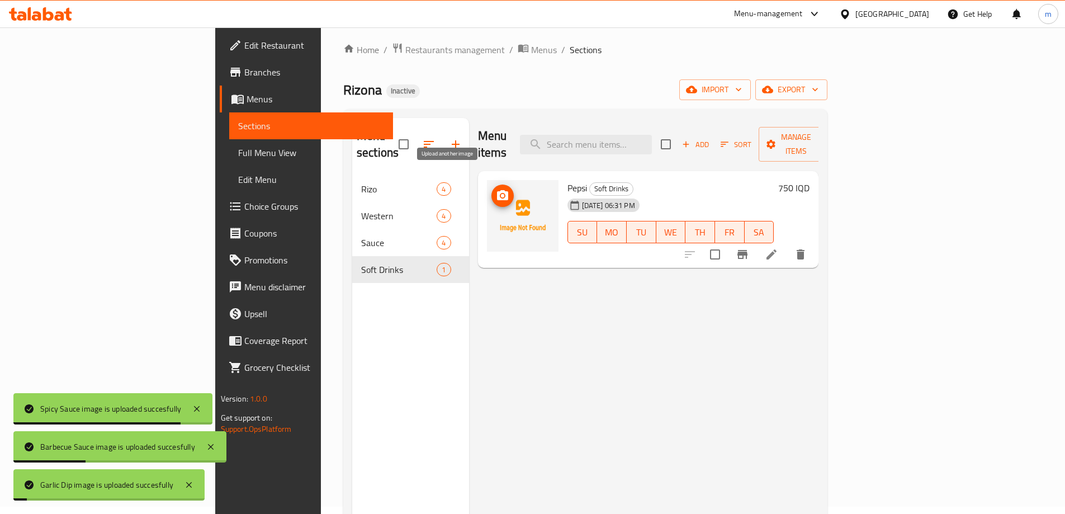
click at [496, 189] on icon "upload picture" at bounding box center [502, 195] width 13 height 13
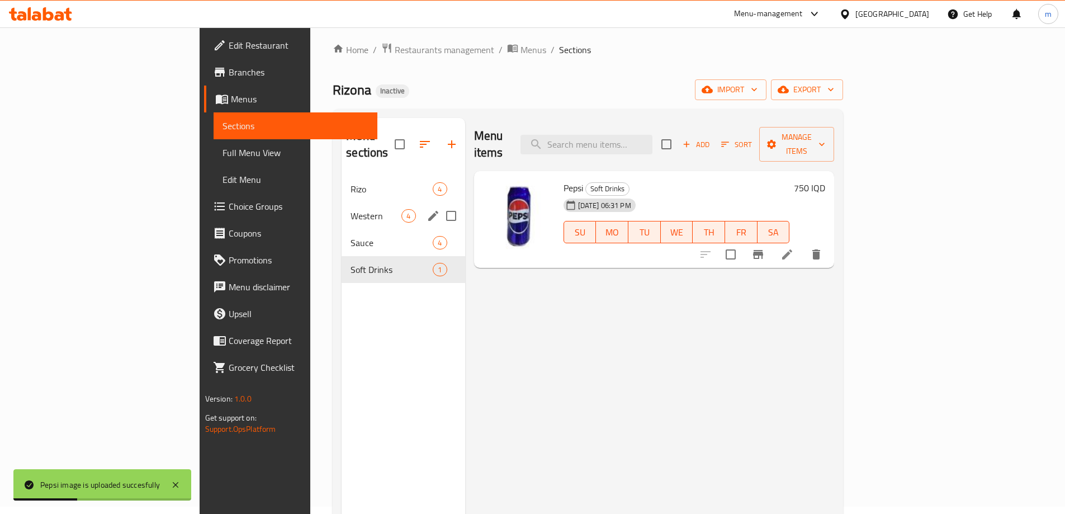
click at [342, 202] on div "Western 4" at bounding box center [403, 215] width 123 height 27
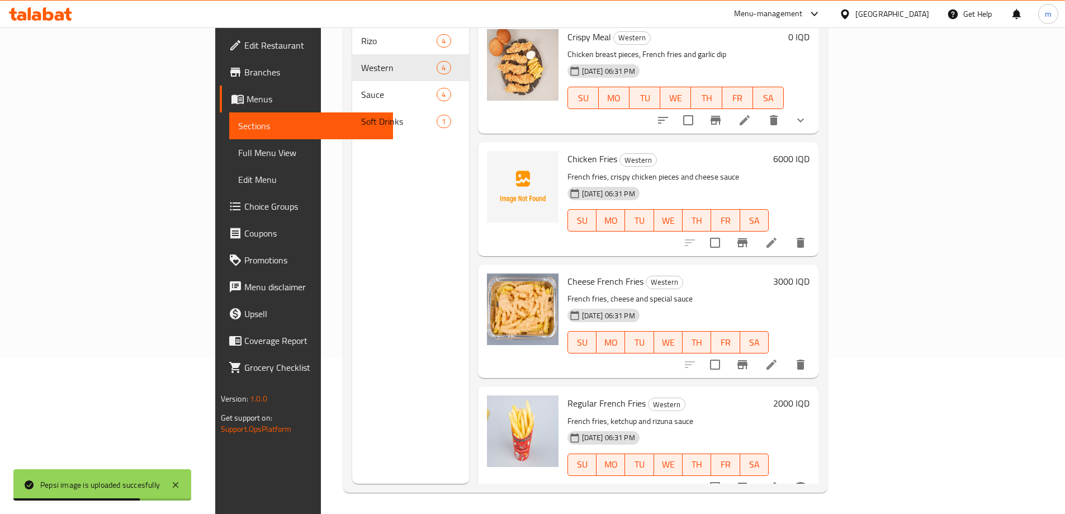
scroll to position [157, 0]
click at [492, 159] on span "upload picture" at bounding box center [503, 165] width 22 height 13
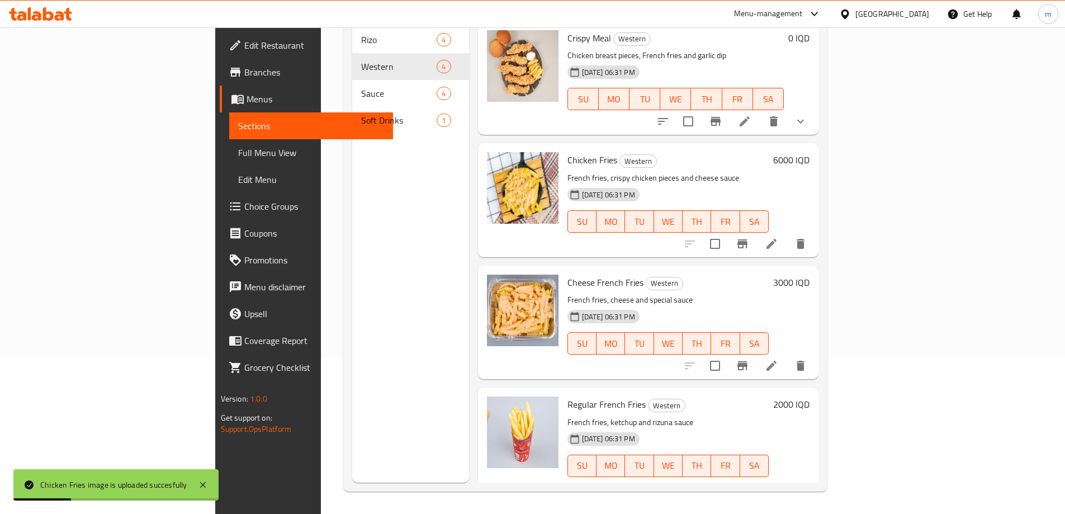
scroll to position [0, 0]
click at [238, 157] on span "Full Menu View" at bounding box center [311, 152] width 146 height 13
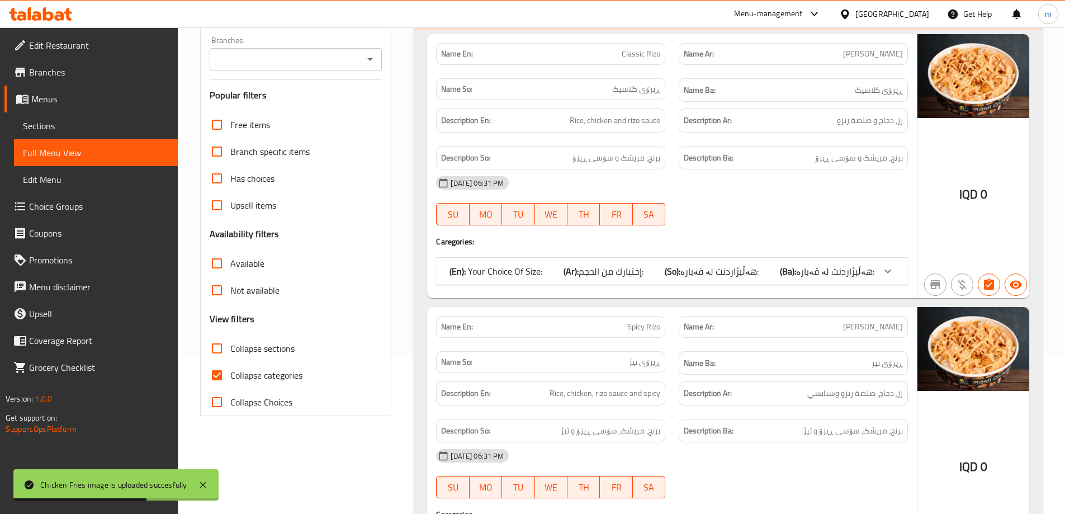
click at [370, 61] on icon "Open" at bounding box center [369, 59] width 13 height 13
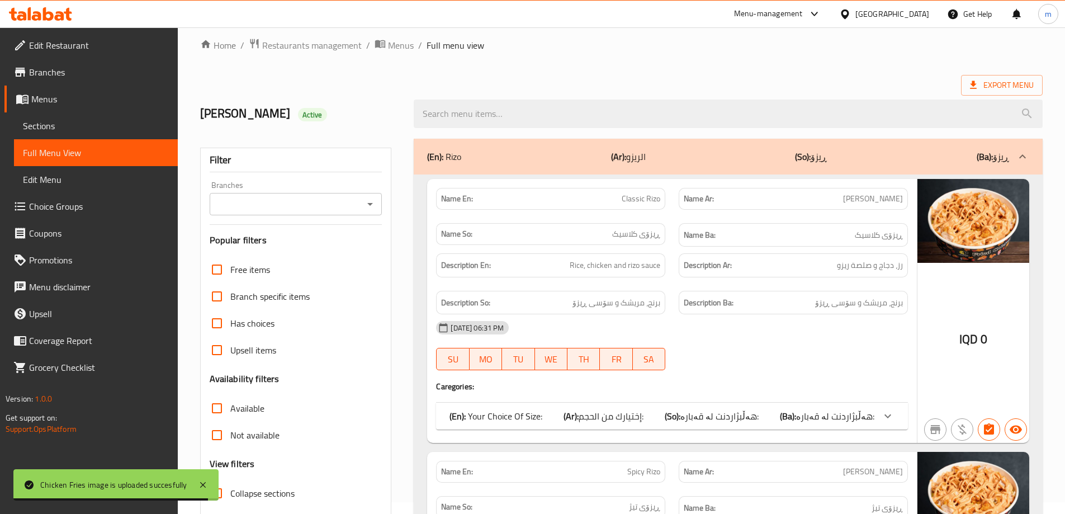
scroll to position [7, 0]
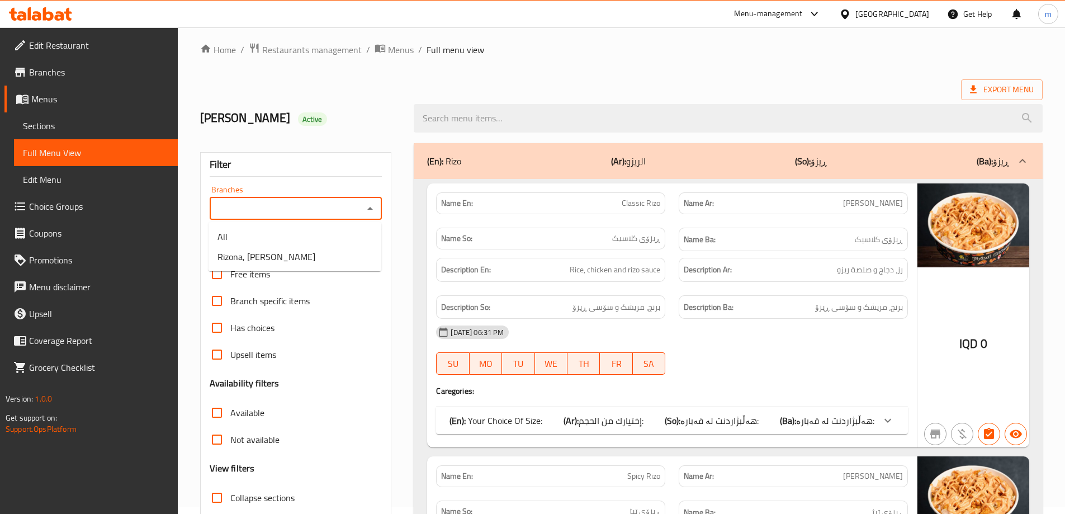
drag, startPoint x: 357, startPoint y: 208, endPoint x: 369, endPoint y: 211, distance: 12.1
click at [358, 208] on input "Branches" at bounding box center [287, 209] width 148 height 16
click at [370, 211] on icon "Close" at bounding box center [369, 208] width 13 height 13
click at [370, 211] on icon "Open" at bounding box center [369, 208] width 13 height 13
click at [308, 253] on li "Rizona, Al Ashar" at bounding box center [295, 257] width 173 height 20
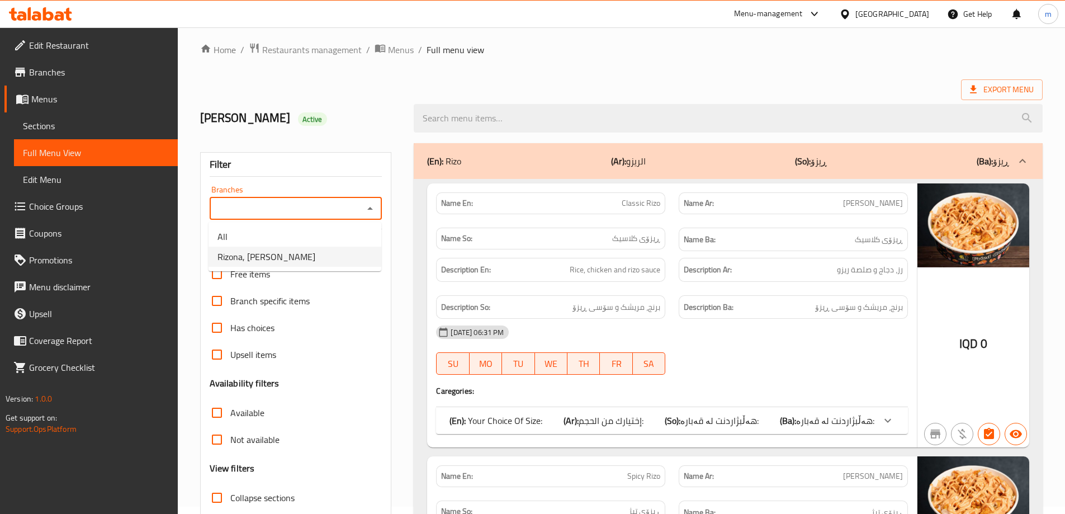
type input "Rizona, Al Ashar"
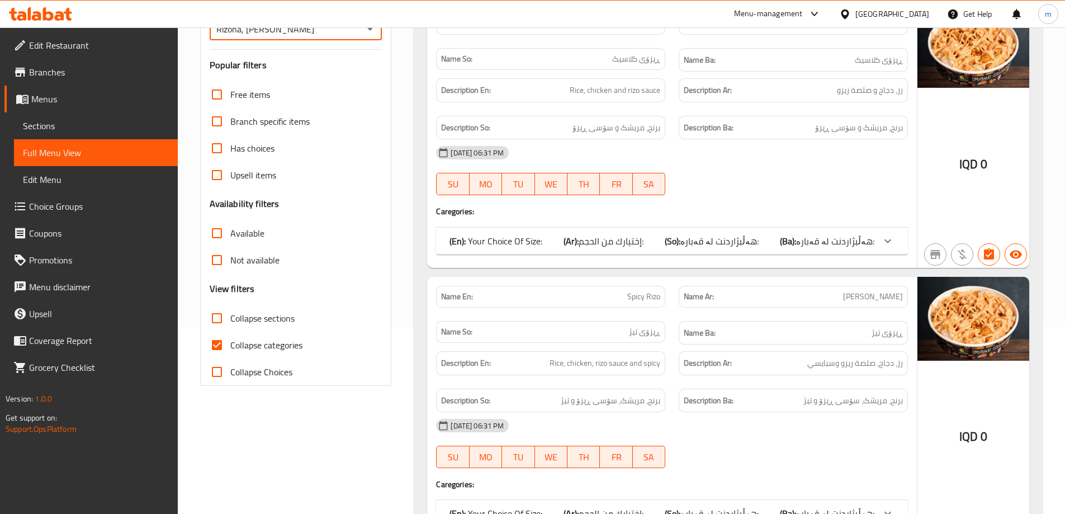
scroll to position [194, 0]
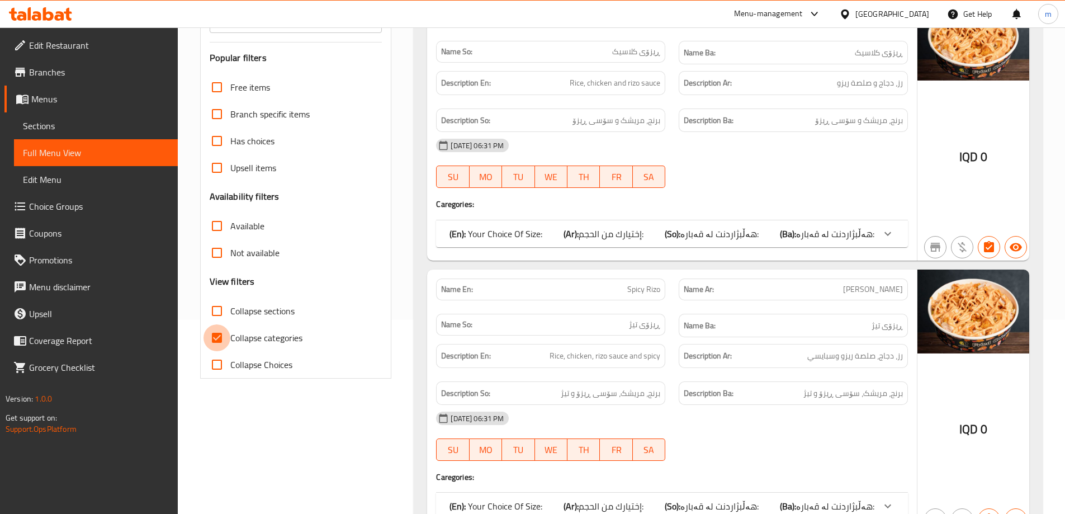
click at [224, 332] on input "Collapse categories" at bounding box center [217, 337] width 27 height 27
checkbox input "false"
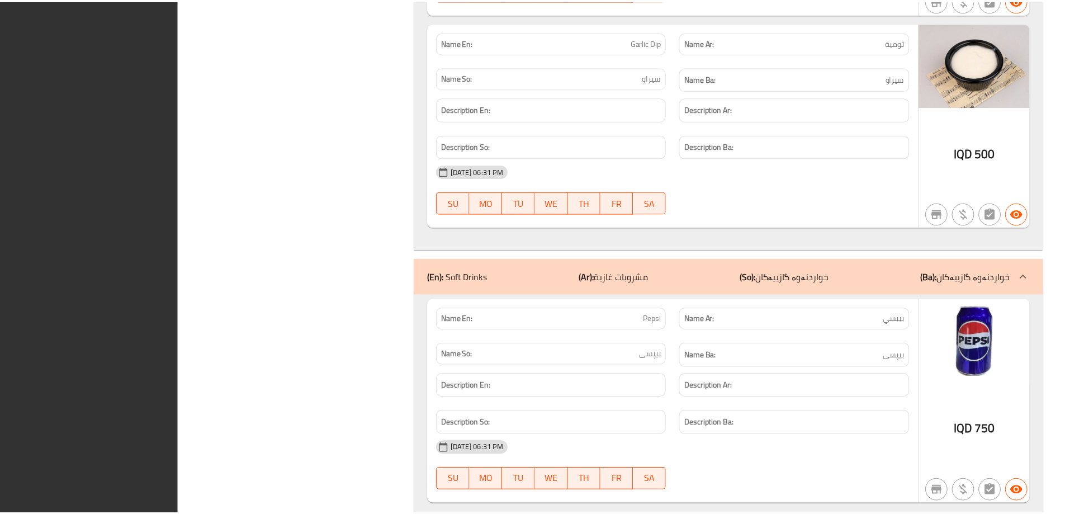
scroll to position [3635, 0]
